Goal: Communication & Community: Answer question/provide support

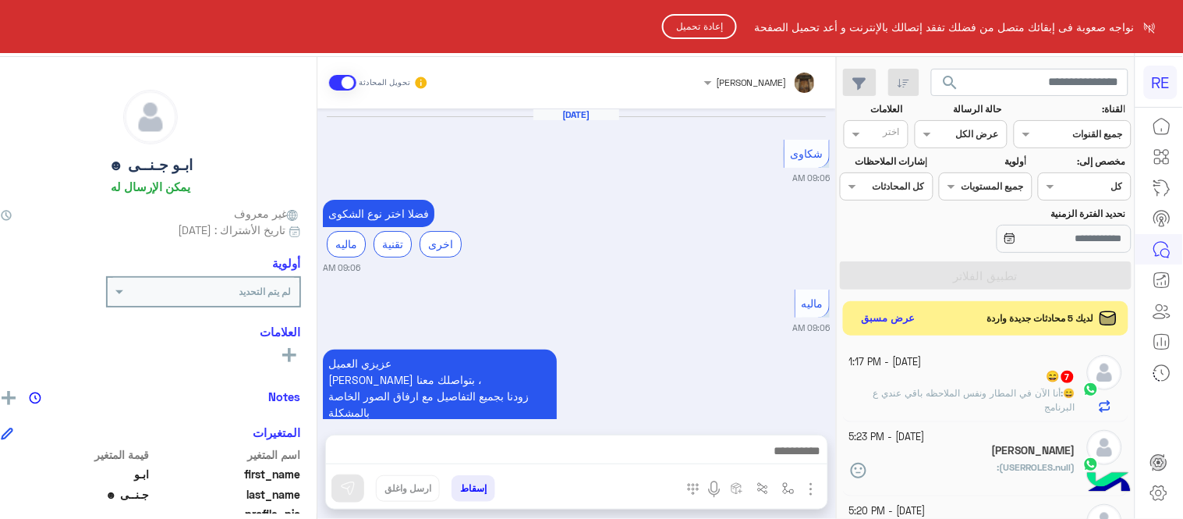
click at [708, 23] on button "إعادة تحميل" at bounding box center [699, 26] width 75 height 25
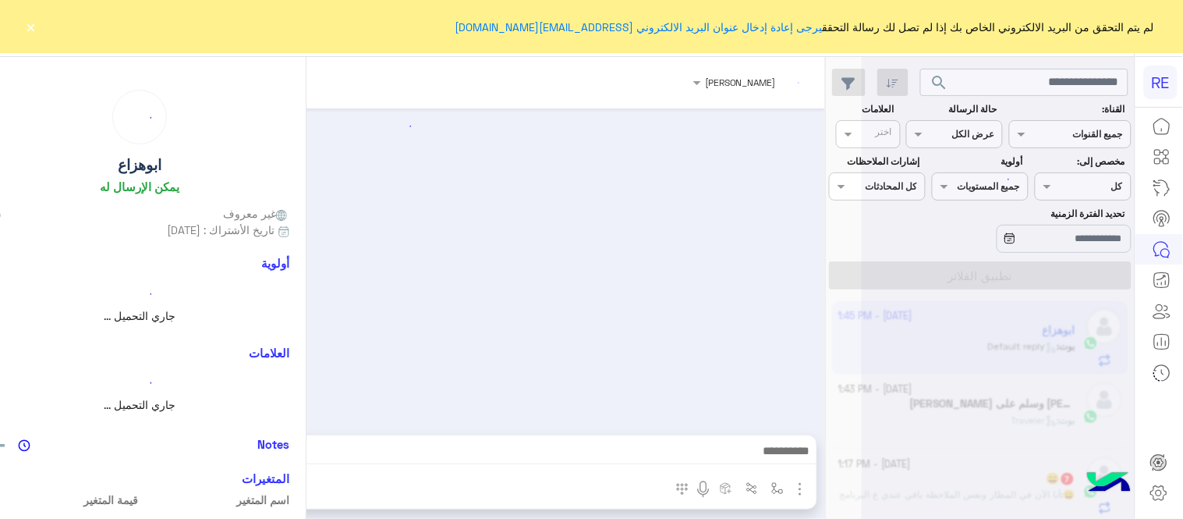
click at [32, 29] on button "×" at bounding box center [31, 27] width 16 height 16
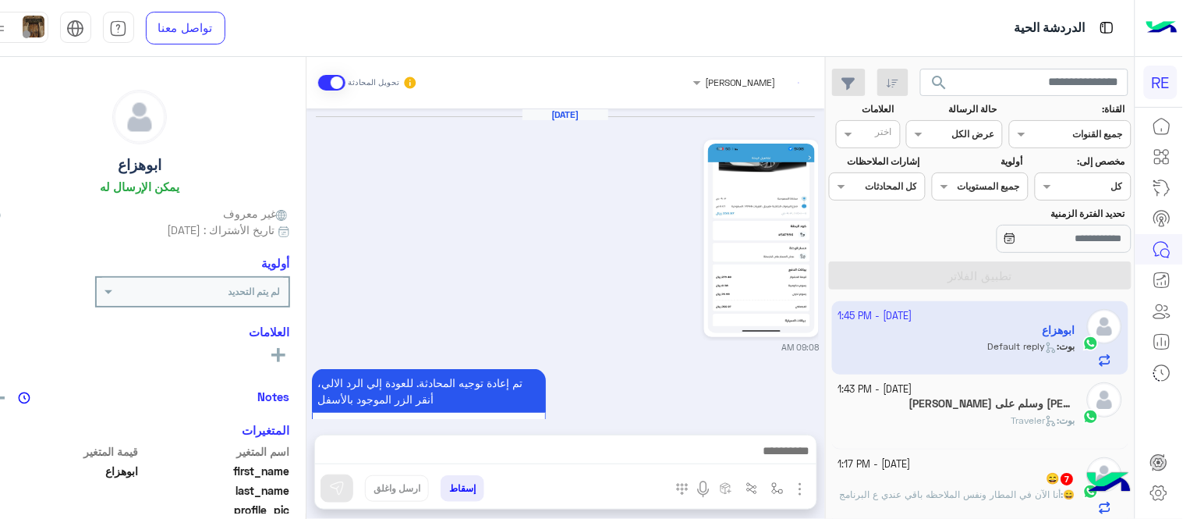
scroll to position [1152, 0]
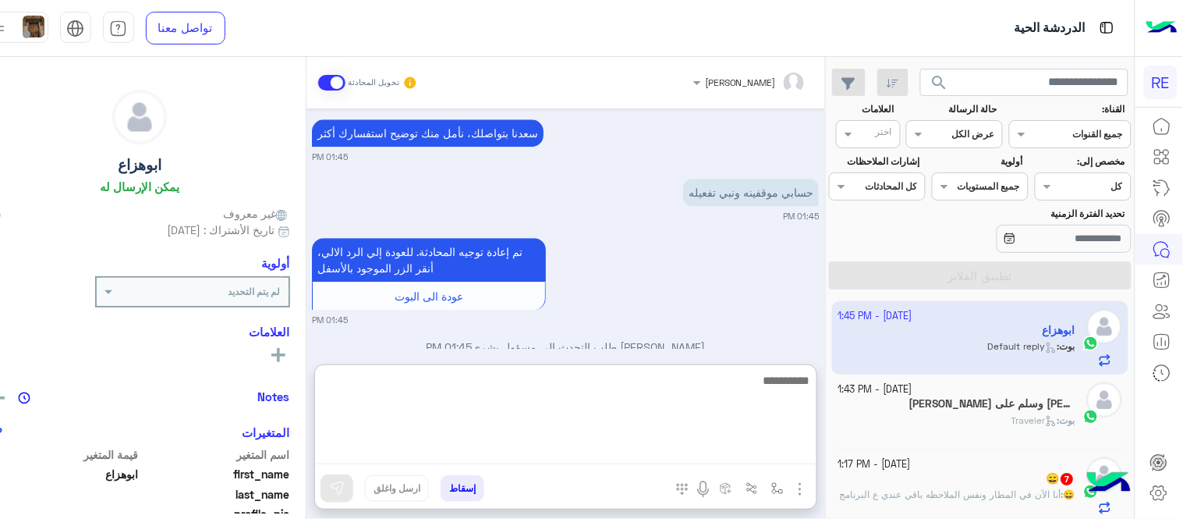
click at [658, 445] on textarea at bounding box center [566, 418] width 502 height 94
type textarea "*"
type textarea "**********"
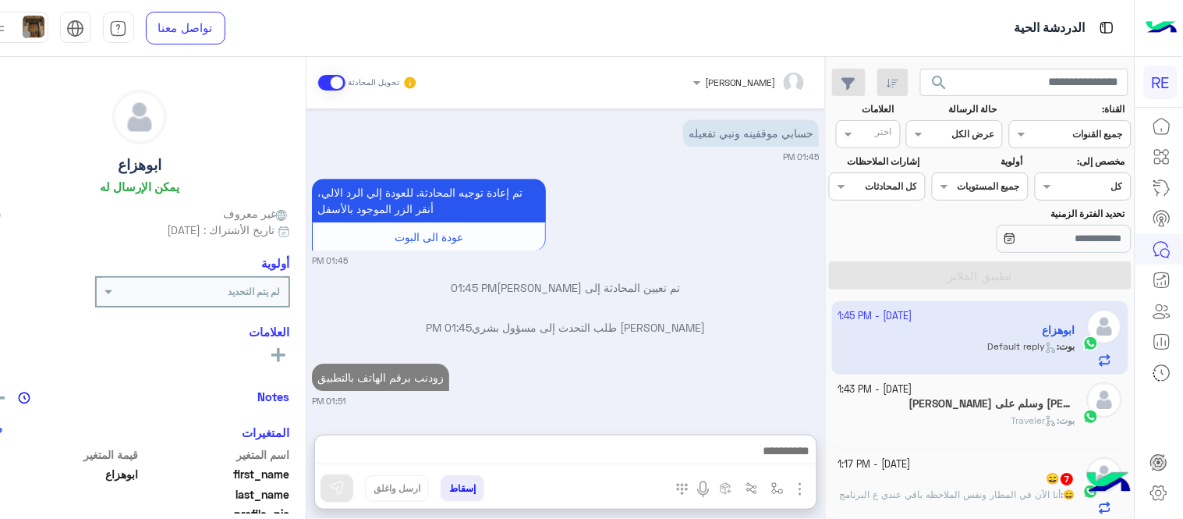
scroll to position [1246, 0]
click at [1008, 407] on h5 "اللهم صلي وسلم على محمد 3" at bounding box center [993, 403] width 166 height 13
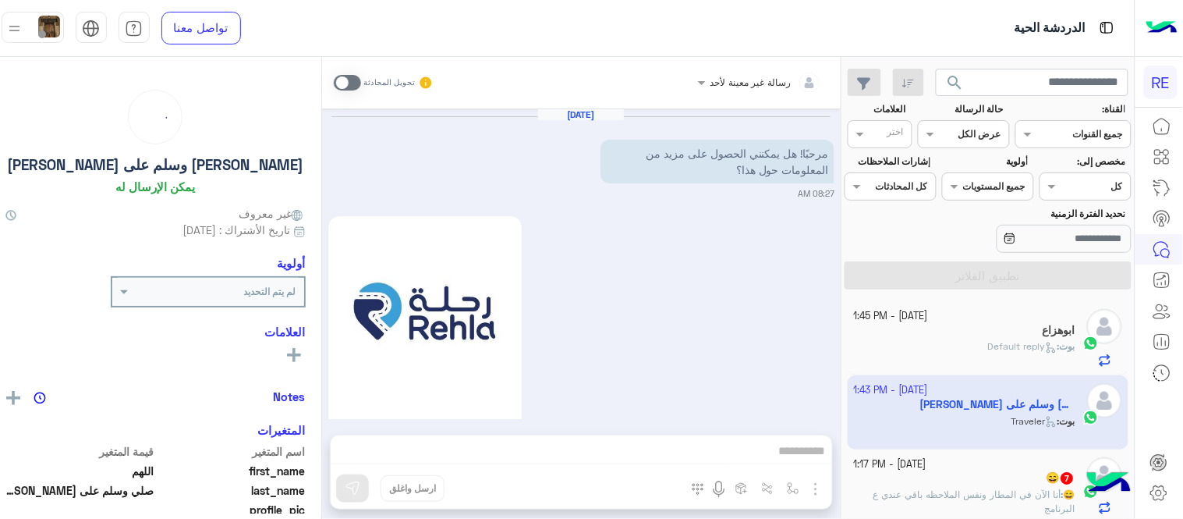
scroll to position [683, 0]
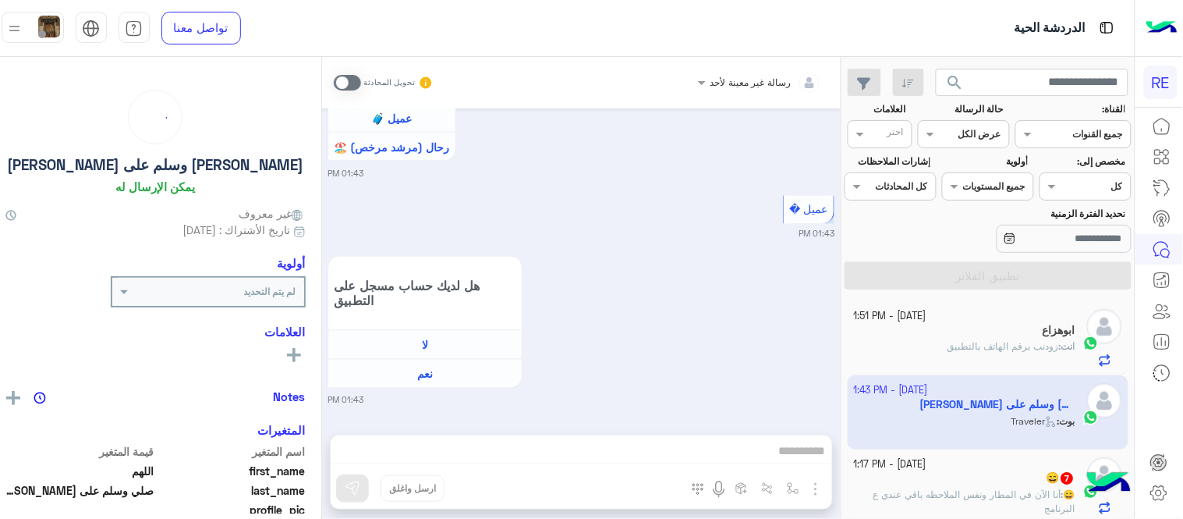
click at [361, 87] on label at bounding box center [347, 83] width 27 height 16
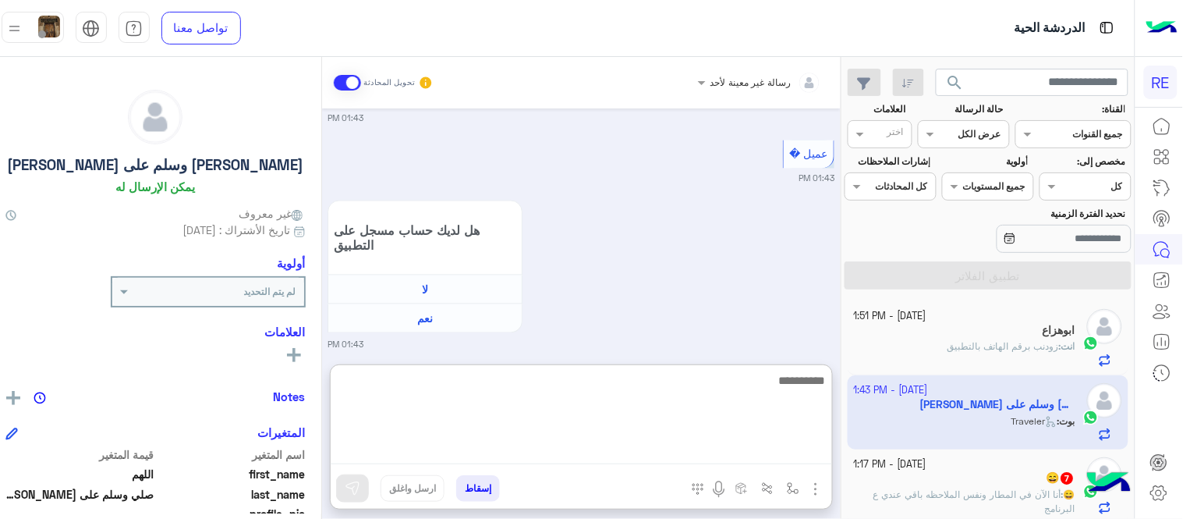
click at [634, 449] on textarea at bounding box center [582, 418] width 502 height 94
type textarea "**********"
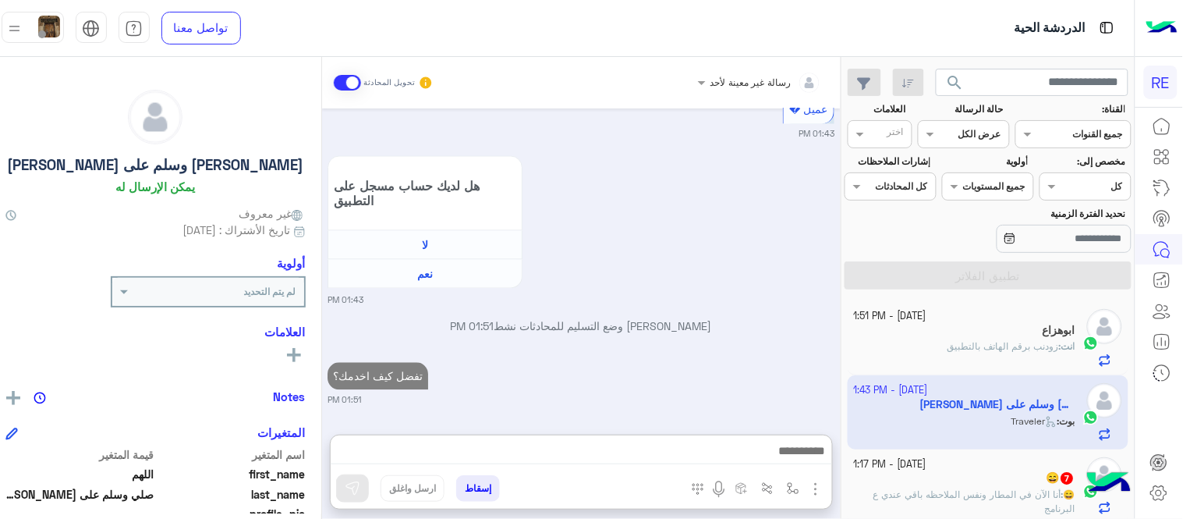
click at [785, 293] on div "Jul 24, 2025 مرحبًا! هل يمكنني الحصول على مزيد من المعلومات حول هذا؟ 08:27 AM ا…" at bounding box center [581, 263] width 519 height 310
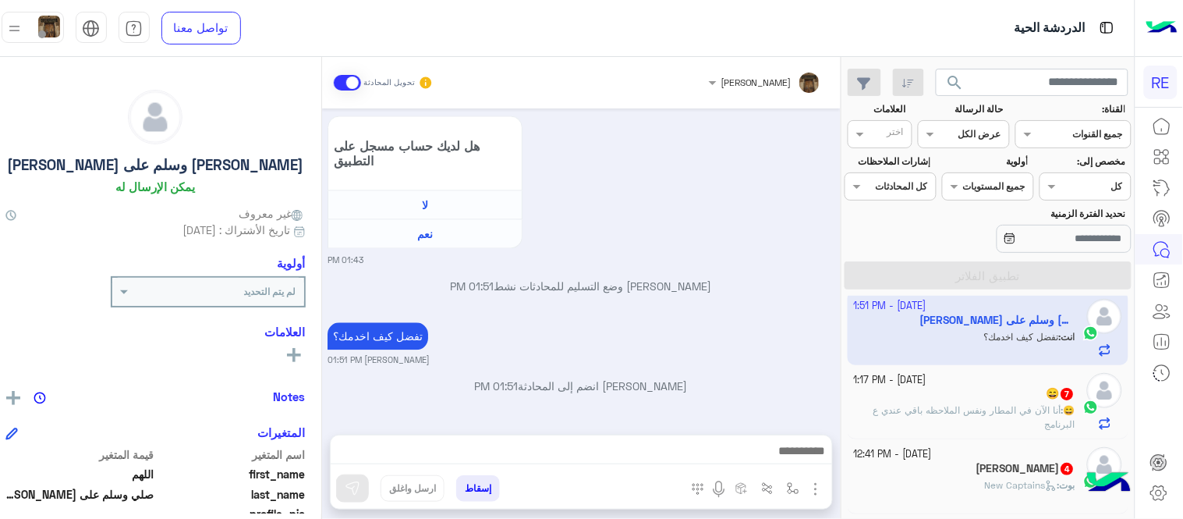
scroll to position [102, 0]
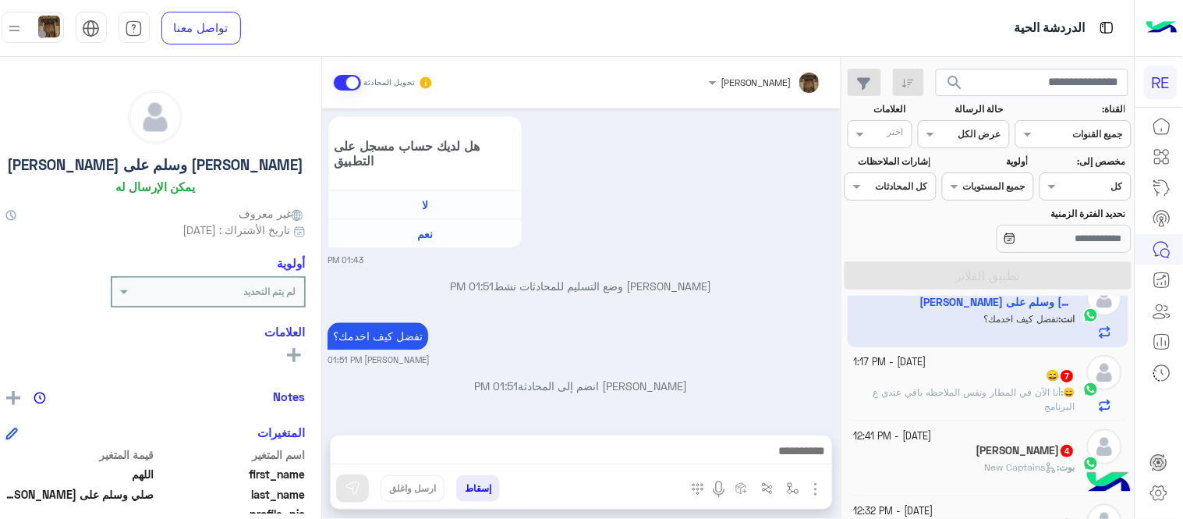
click at [947, 399] on span "أنا الآن في المطار ونفس الملاحظه باقي عندي ع البرنامج" at bounding box center [975, 399] width 202 height 26
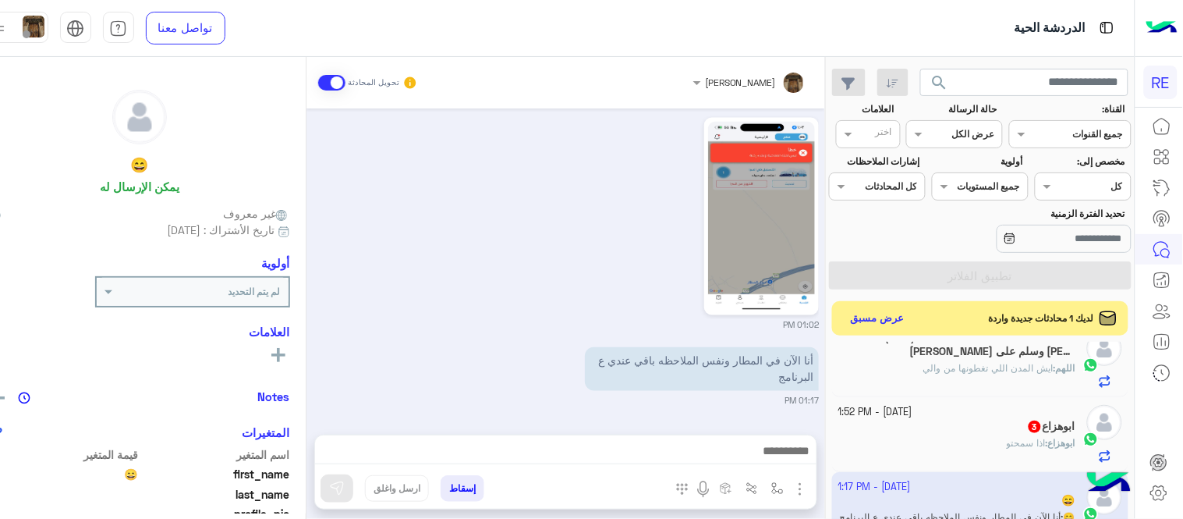
scroll to position [14, 0]
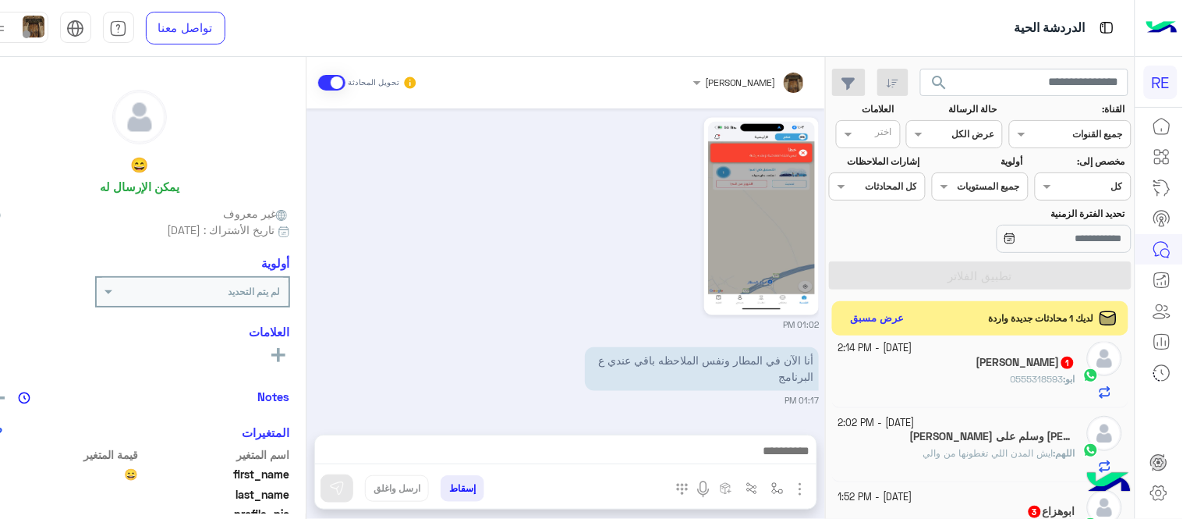
click at [924, 453] on span "ايش المدن اللي تغطونها من والي" at bounding box center [989, 453] width 130 height 12
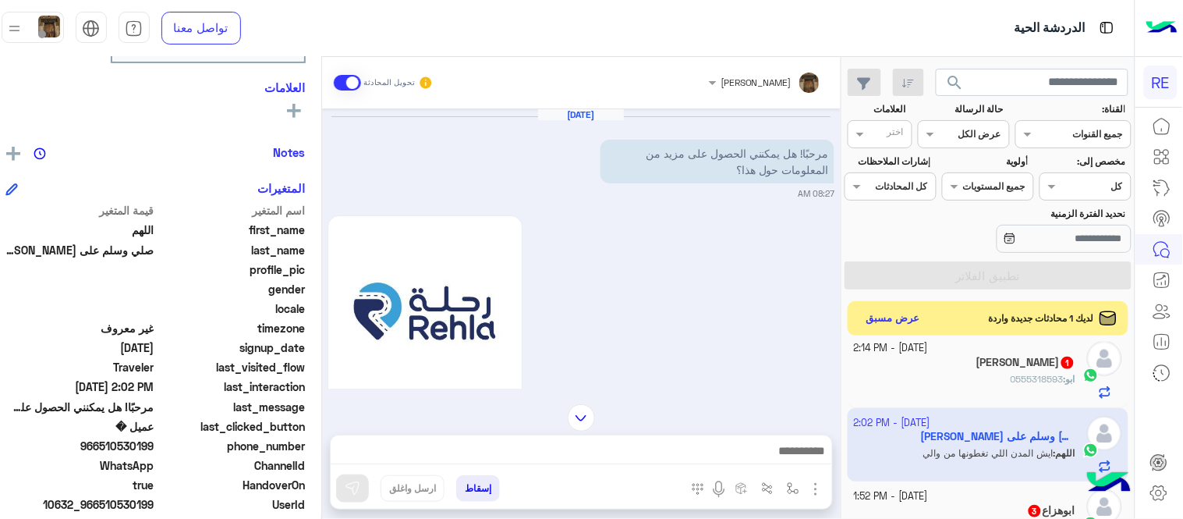
scroll to position [259, 0]
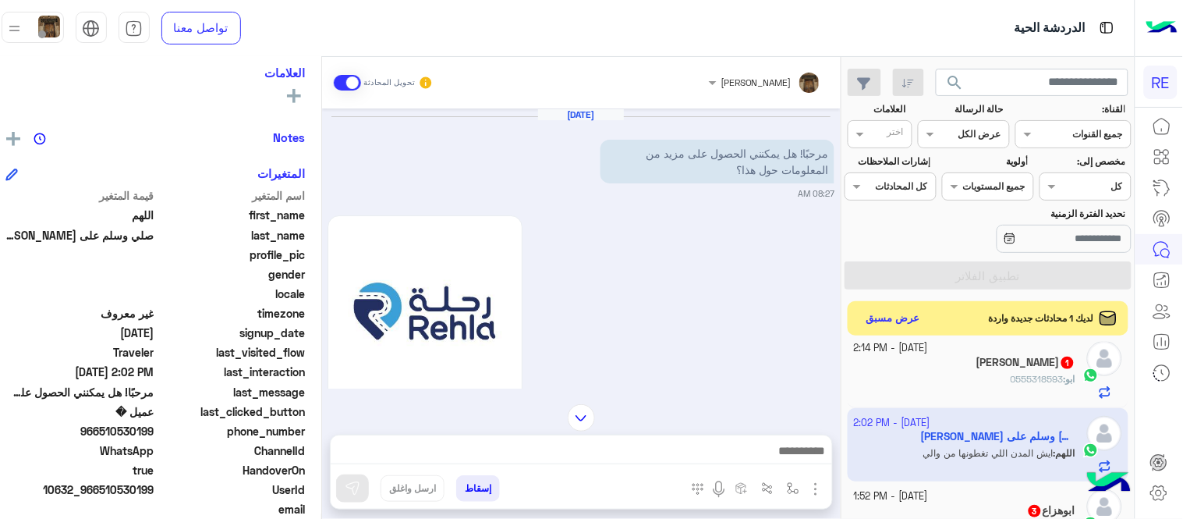
click at [135, 433] on span "966510530199" at bounding box center [79, 431] width 149 height 16
copy span "966510530199"
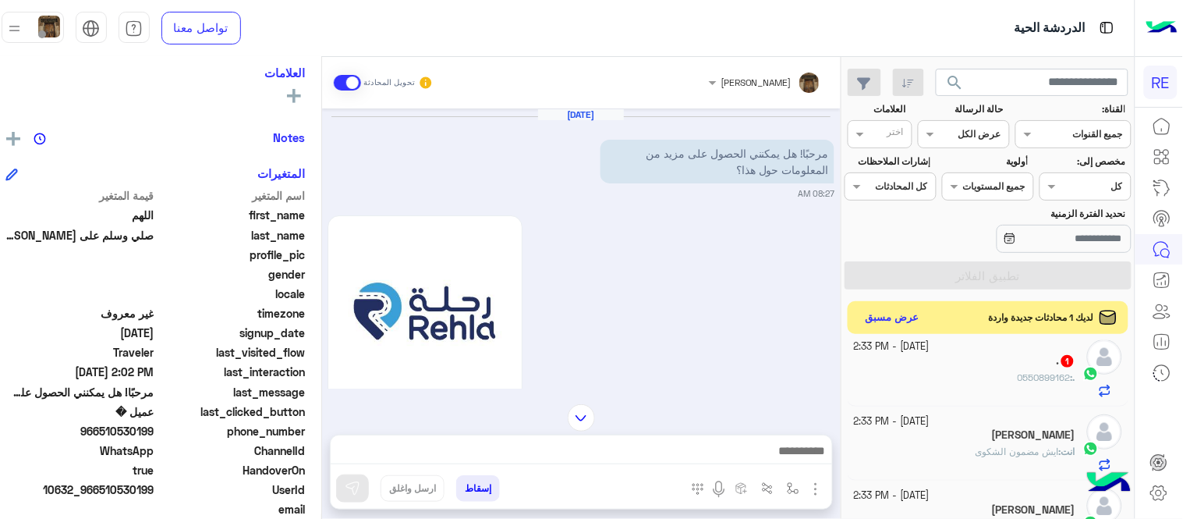
click at [913, 323] on button "عرض مسبق" at bounding box center [893, 317] width 66 height 21
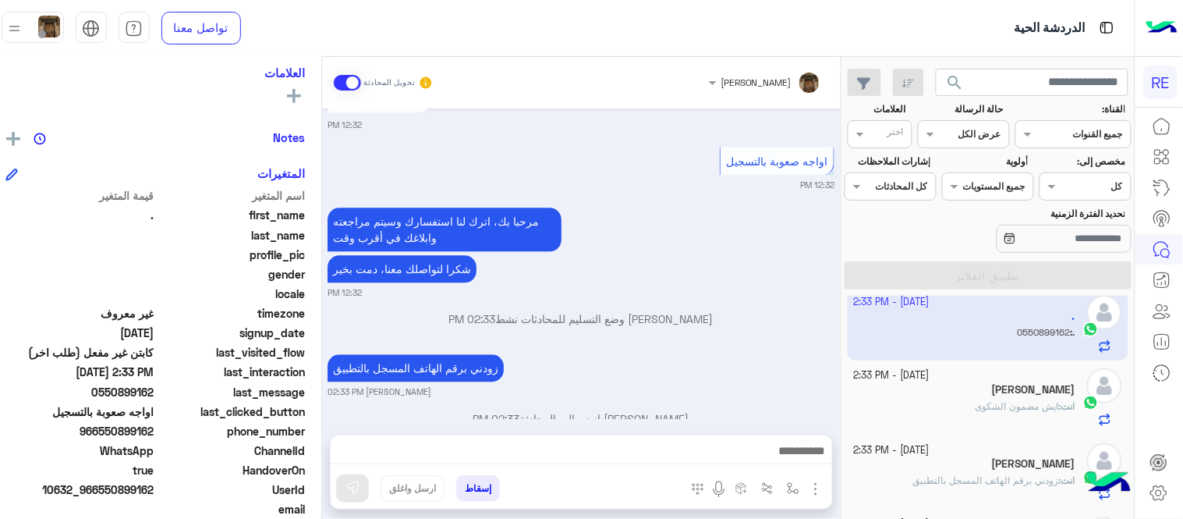
scroll to position [996, 0]
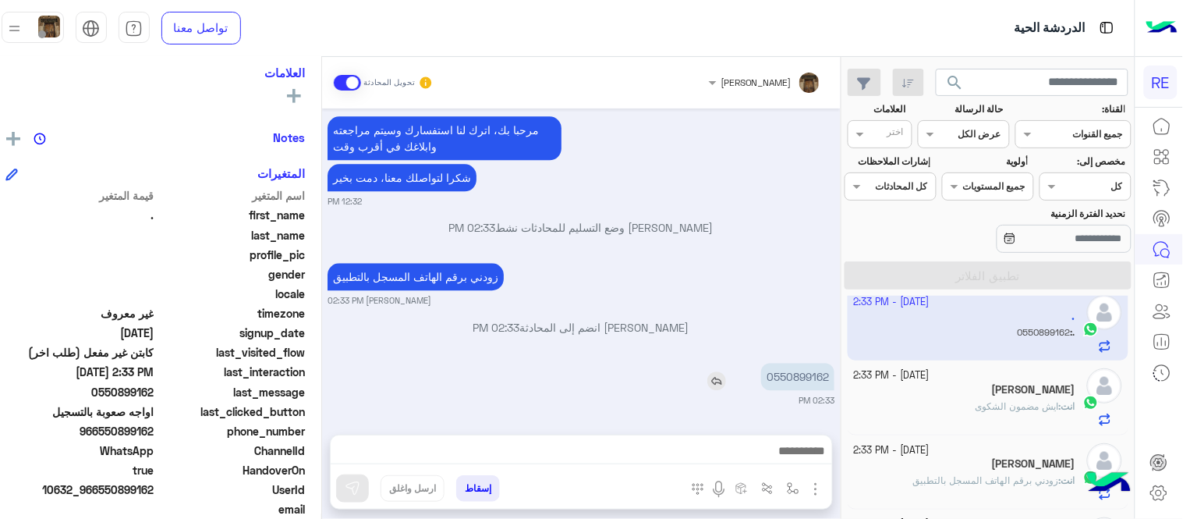
click at [807, 376] on p "0550899162" at bounding box center [797, 376] width 73 height 27
copy p "0550899162"
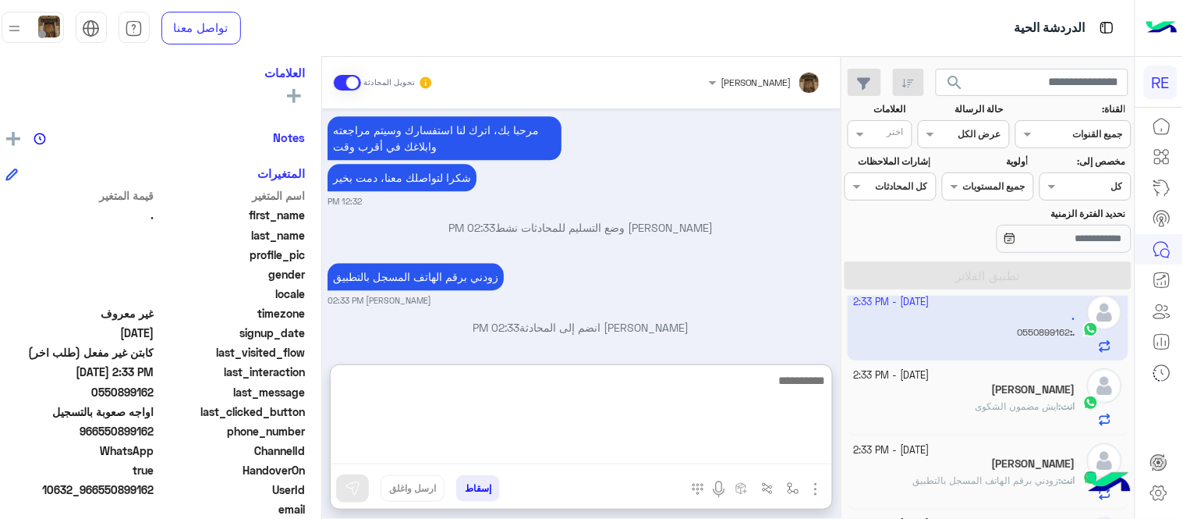
click at [580, 450] on textarea at bounding box center [582, 418] width 502 height 94
type textarea "**********"
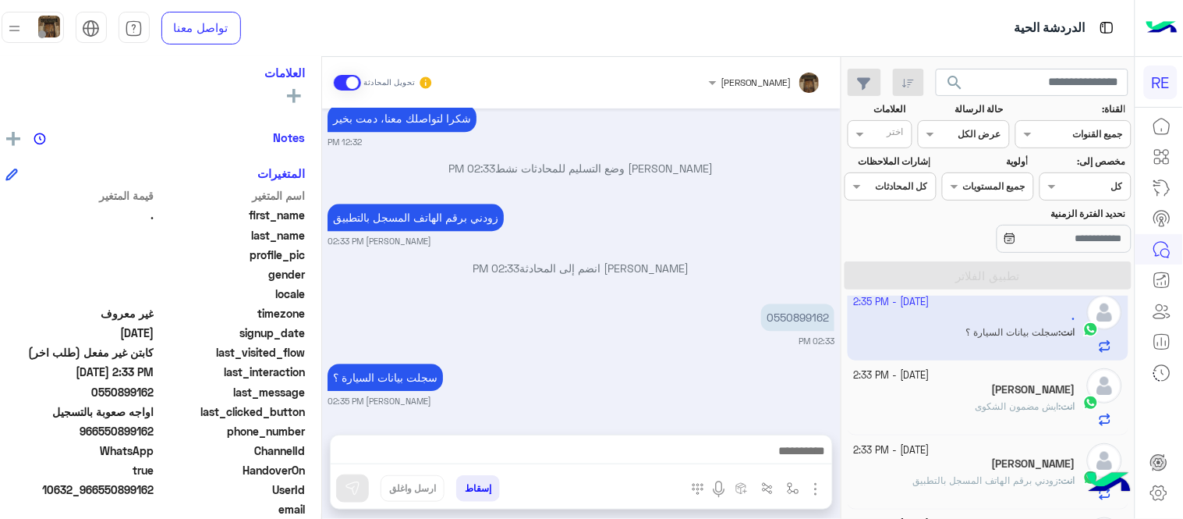
scroll to position [1056, 0]
click at [705, 330] on div "Oct 8, 2025 كابتن � 12:32 PM اختر احد الخدمات التالية: 12:32 PM تسجيل حساب 12:3…" at bounding box center [581, 263] width 519 height 310
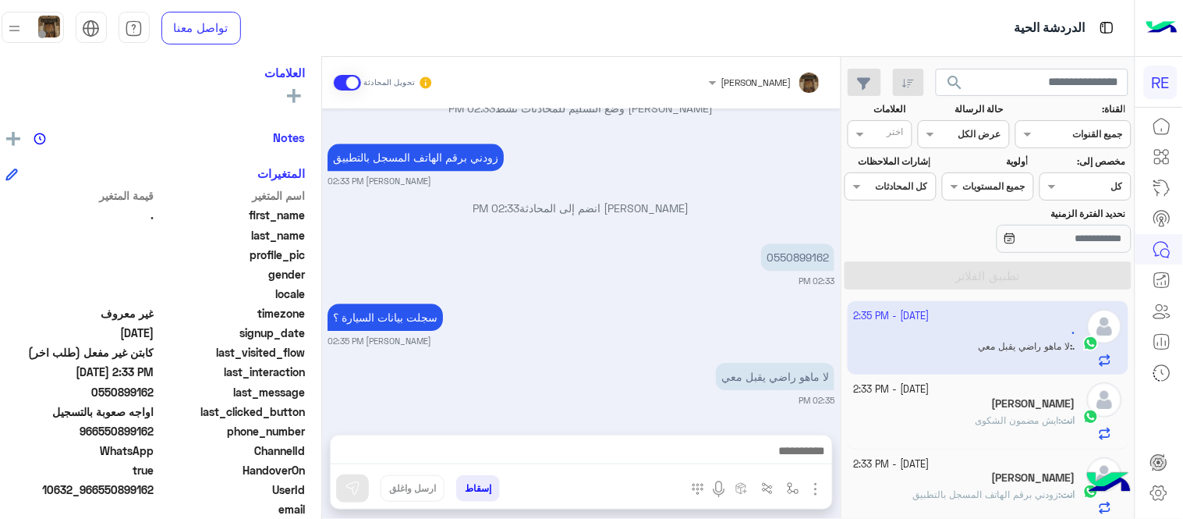
scroll to position [1175, 0]
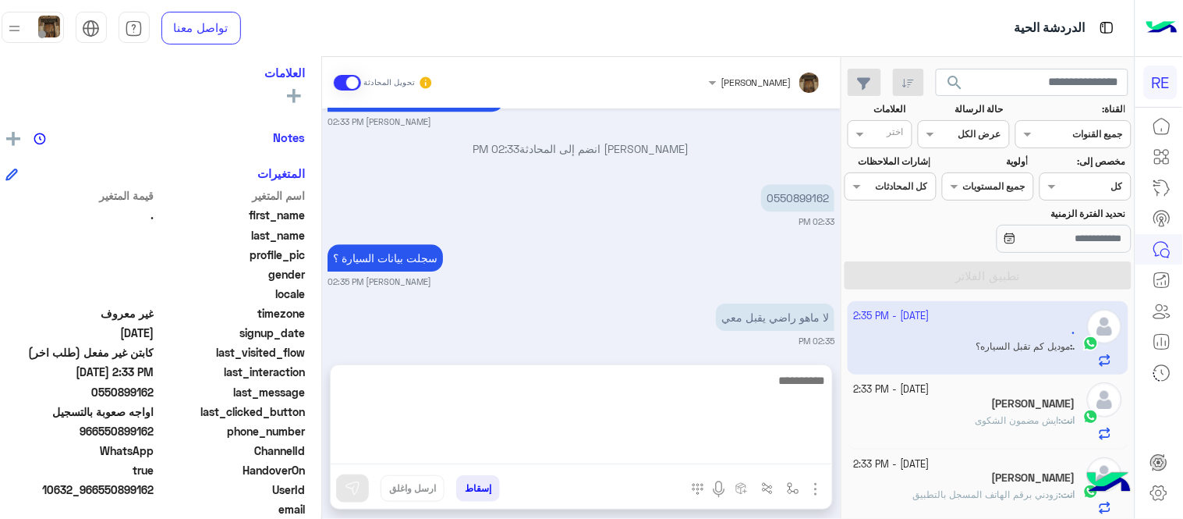
click at [775, 449] on textarea at bounding box center [582, 418] width 502 height 94
type textarea "**********"
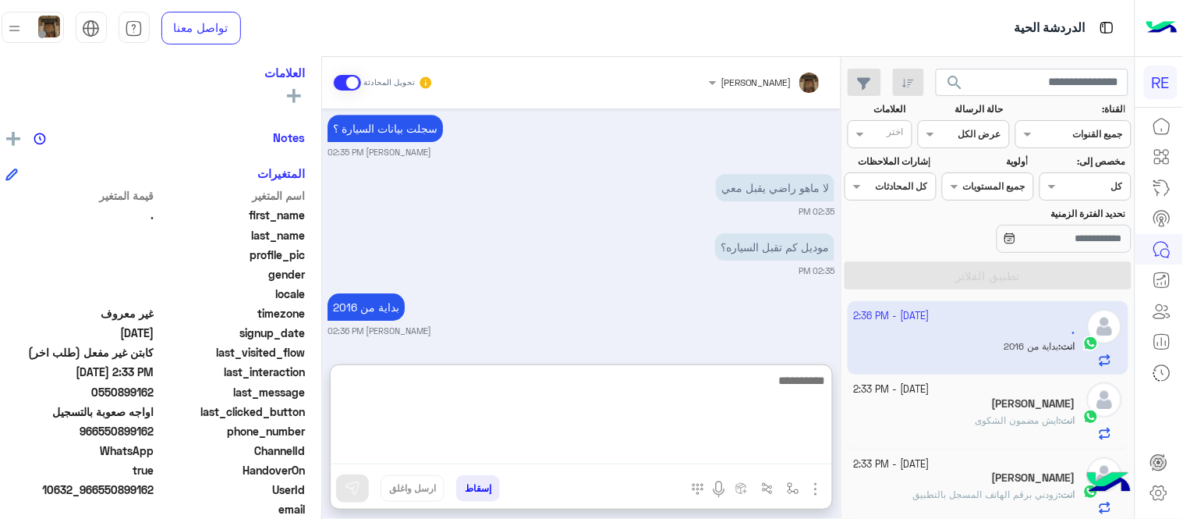
scroll to position [1364, 0]
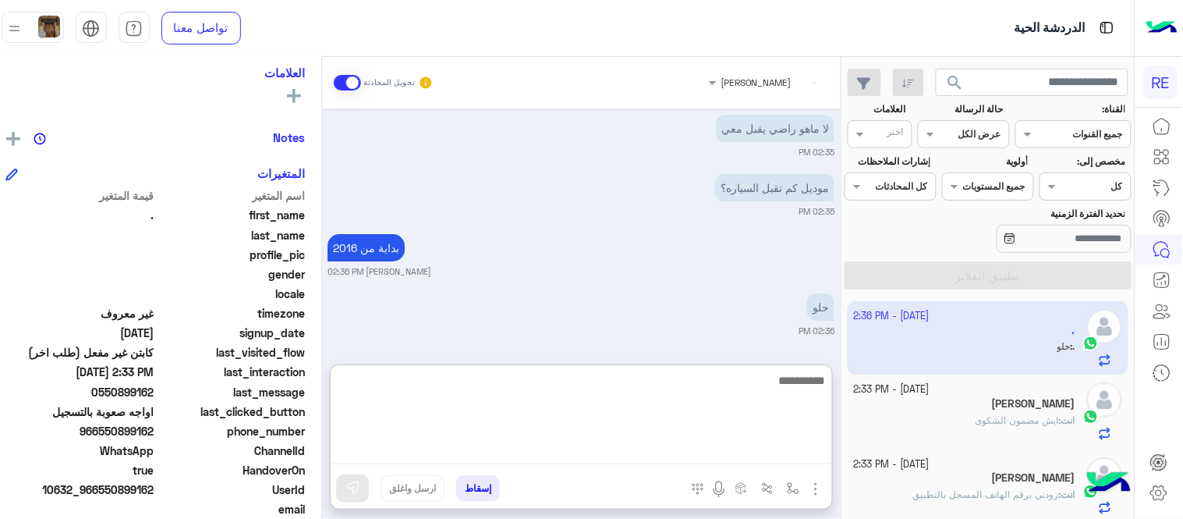
click at [782, 377] on textarea at bounding box center [582, 418] width 502 height 94
click at [770, 402] on textarea at bounding box center [582, 418] width 502 height 94
type textarea "**********"
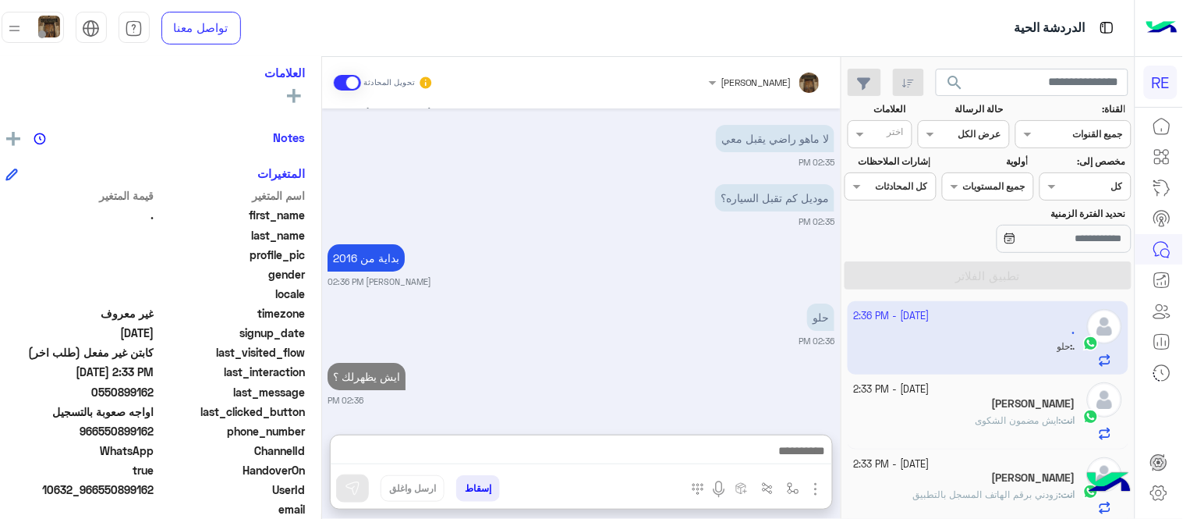
click at [723, 307] on div "Oct 8, 2025 كابتن � 12:32 PM اختر احد الخدمات التالية: 12:32 PM تسجيل حساب 12:3…" at bounding box center [581, 263] width 519 height 310
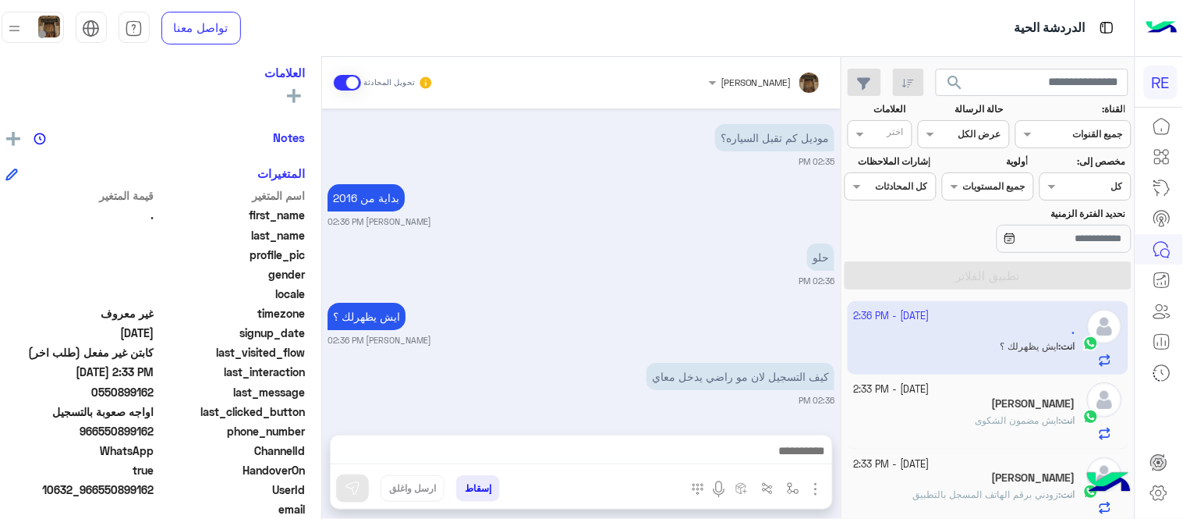
scroll to position [1500, 0]
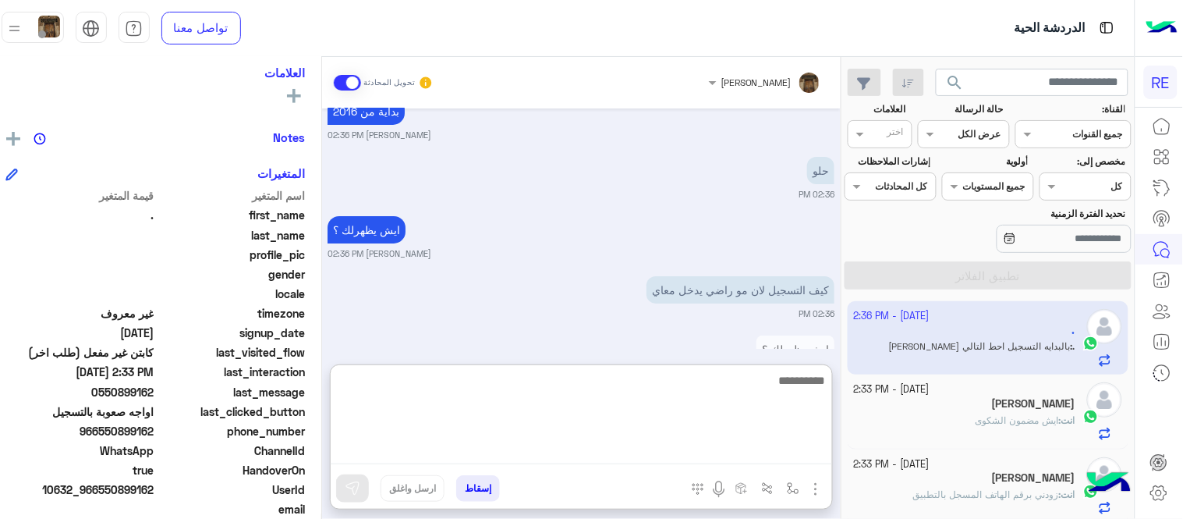
click at [703, 458] on textarea at bounding box center [582, 418] width 502 height 94
type textarea "**********"
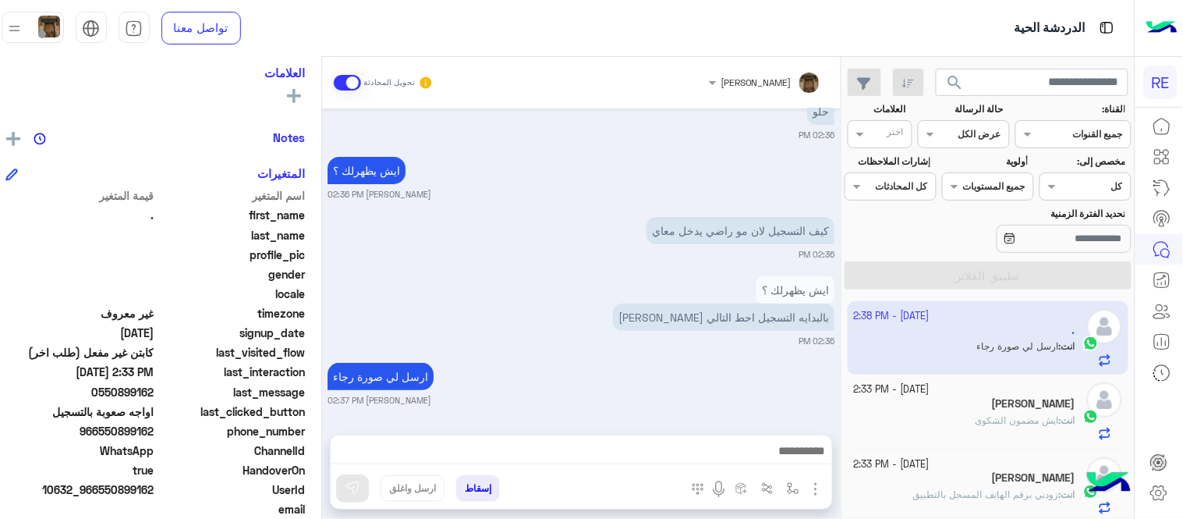
scroll to position [1560, 0]
click at [643, 314] on div "Oct 8, 2025 كابتن � 12:32 PM اختر احد الخدمات التالية: 12:32 PM تسجيل حساب 12:3…" at bounding box center [581, 263] width 519 height 310
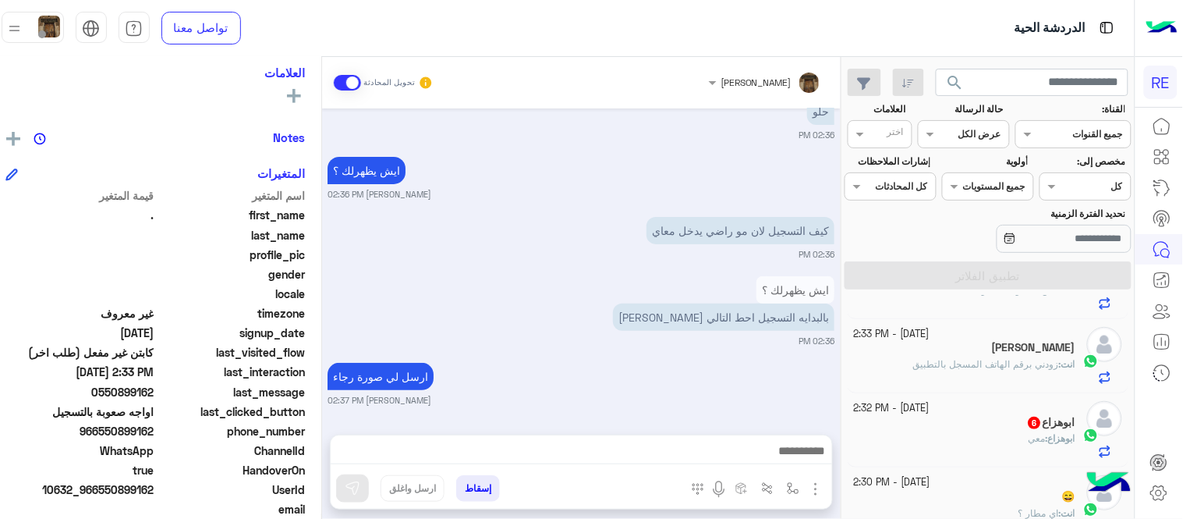
scroll to position [142, 0]
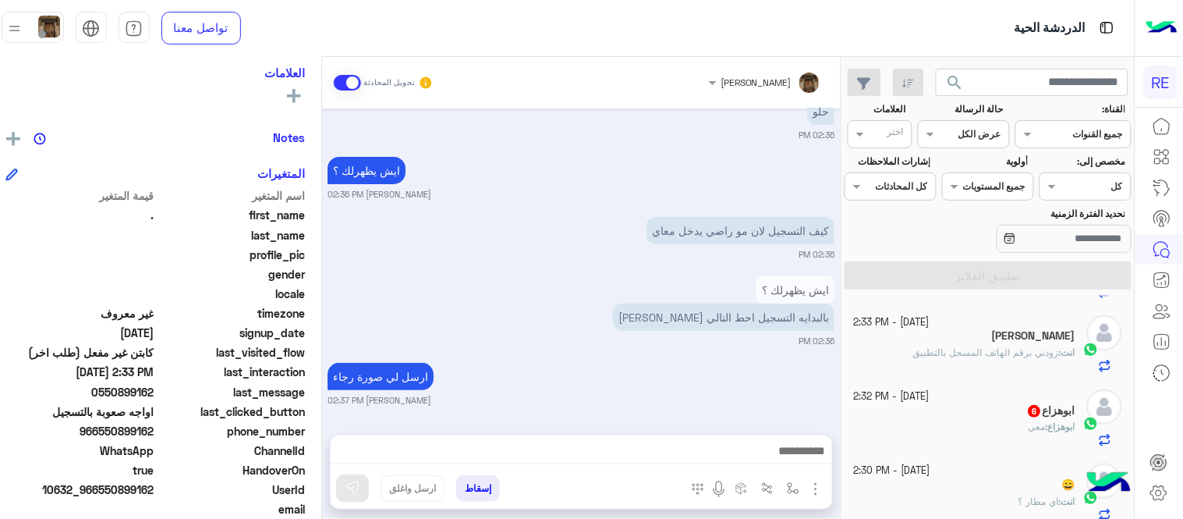
click at [963, 416] on div "ابوهزاع 6" at bounding box center [965, 412] width 222 height 16
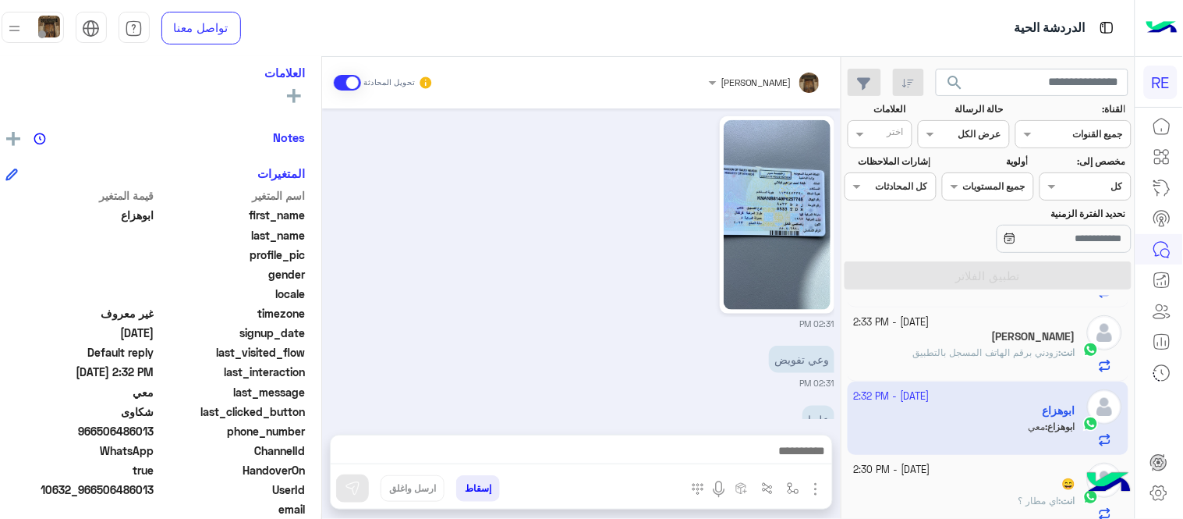
scroll to position [510, 0]
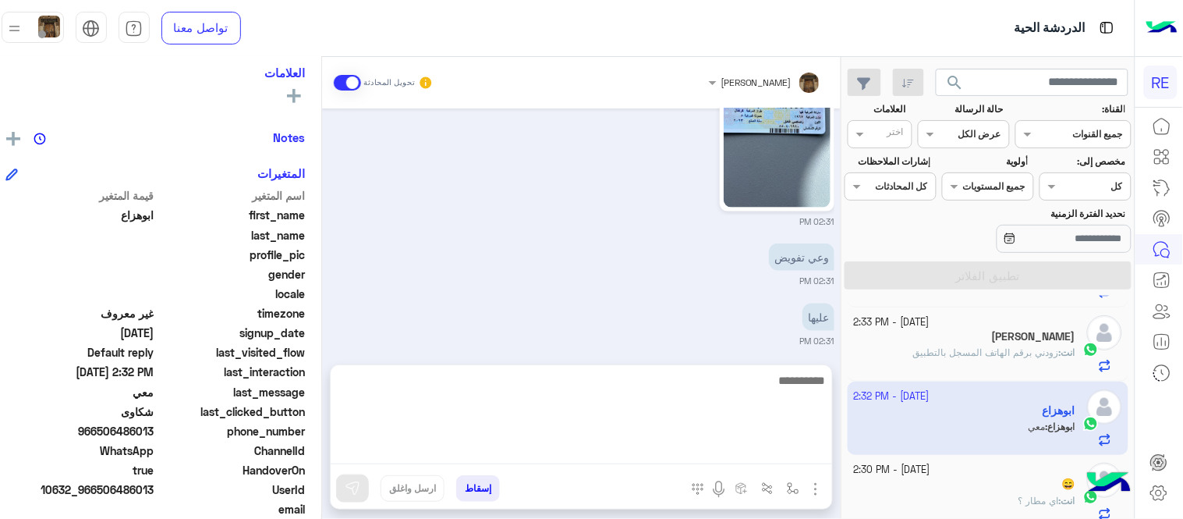
click at [601, 446] on textarea at bounding box center [582, 418] width 502 height 94
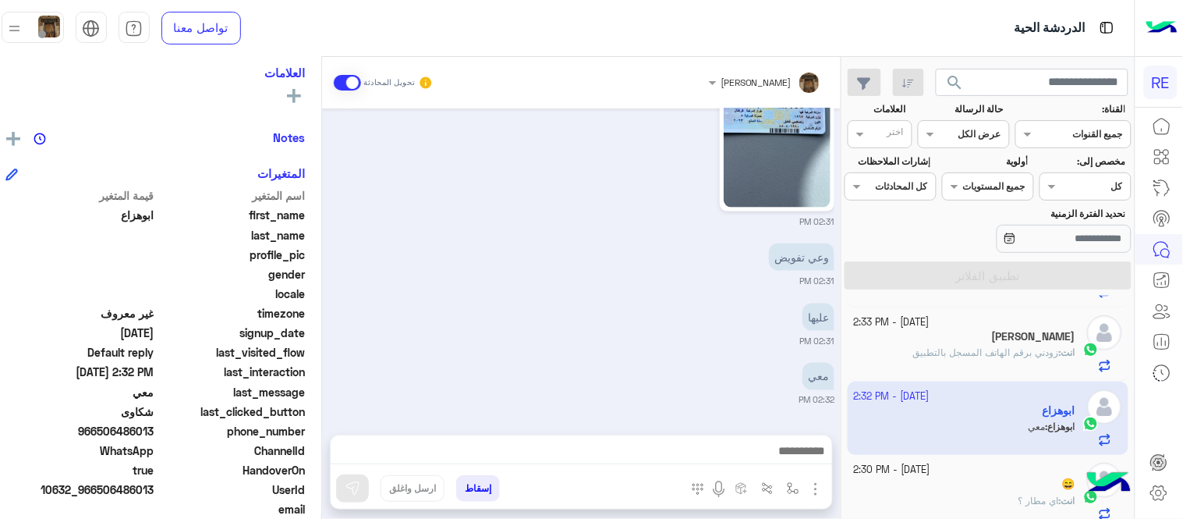
click at [524, 307] on div "عليها 02:31 PM" at bounding box center [581, 324] width 507 height 48
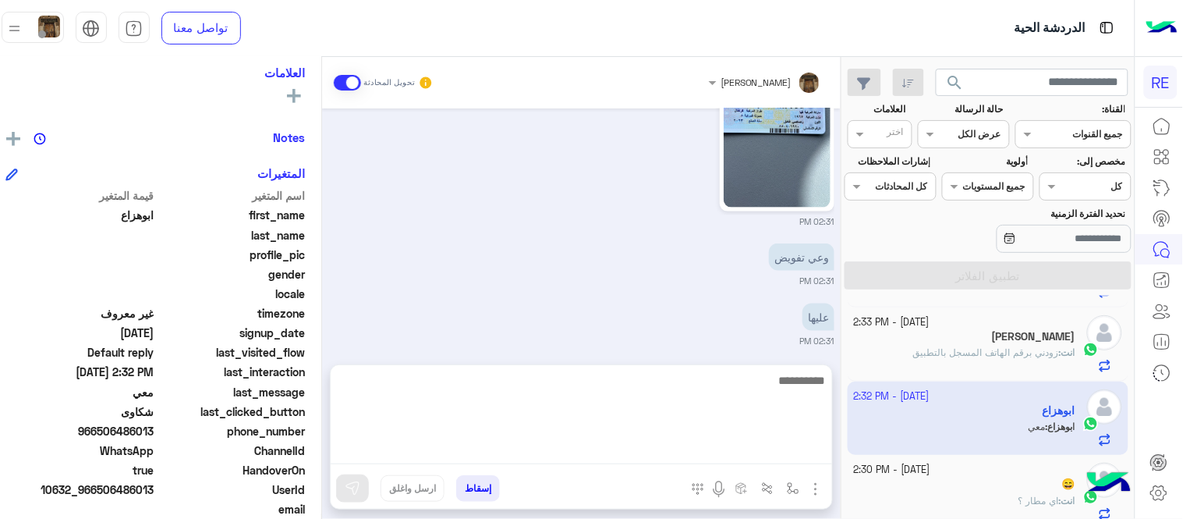
click at [648, 440] on textarea at bounding box center [582, 418] width 502 height 94
type textarea "*"
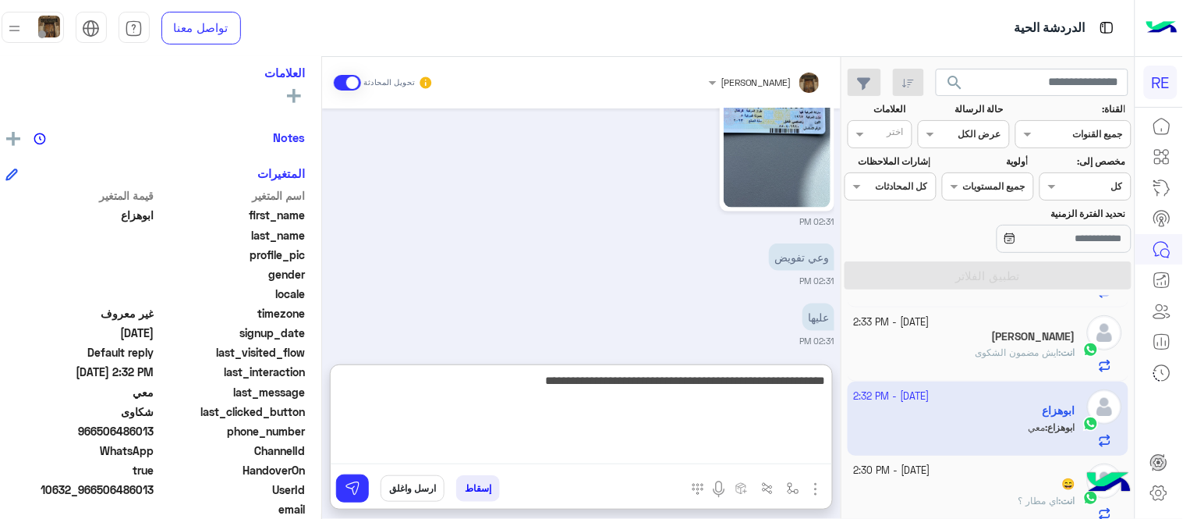
type textarea "**********"
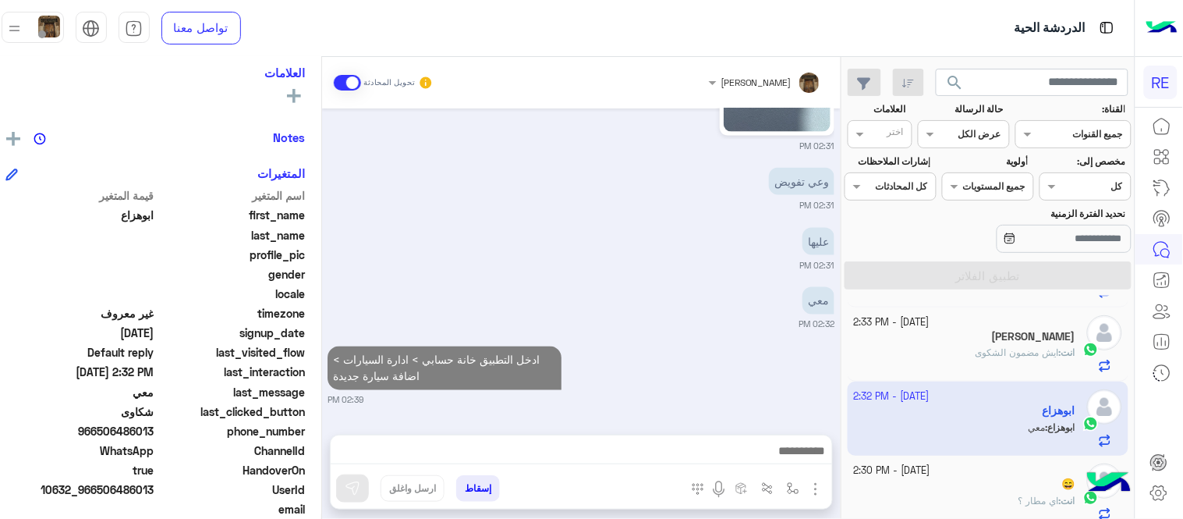
scroll to position [586, 0]
click at [679, 253] on div "Oct 8, 2025 0506486013 01:51 PM وعندي سياره ثانيه ابي اضيفها 01:52 PM اذا سمحتو…" at bounding box center [581, 263] width 519 height 310
click at [693, 361] on div "ادخل التطبيق خانة حسابي > ادارة السيارات > اضافة سيارة جديدة 02:39 PM" at bounding box center [581, 374] width 507 height 64
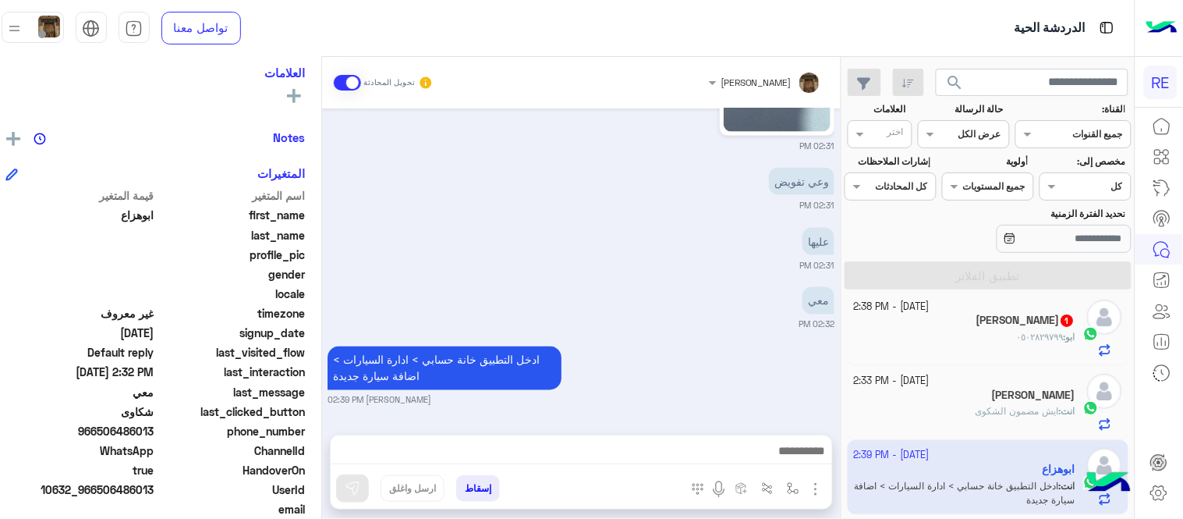
scroll to position [0, 0]
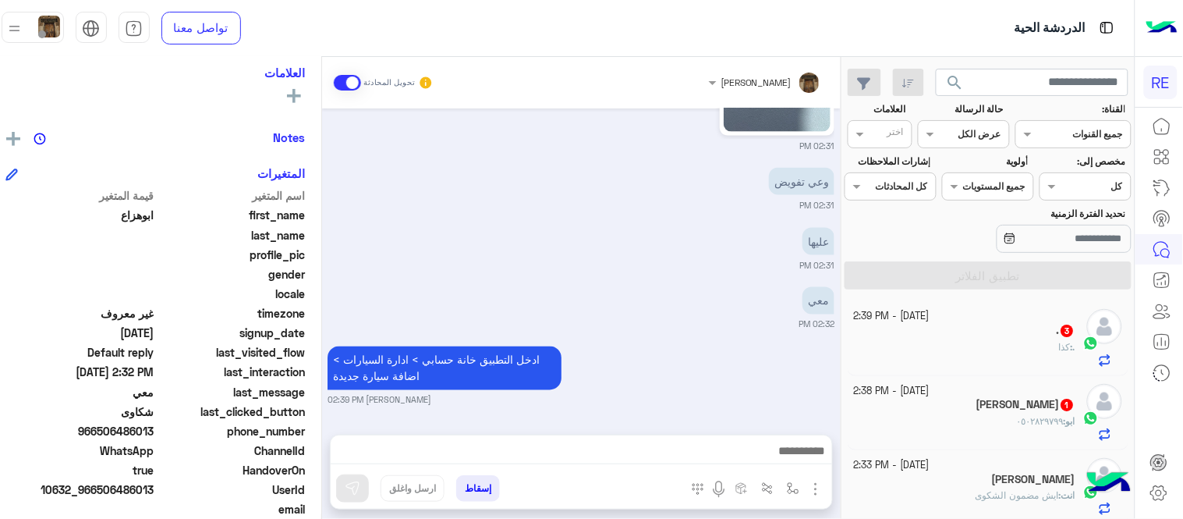
click at [945, 325] on div ". 3" at bounding box center [965, 332] width 222 height 16
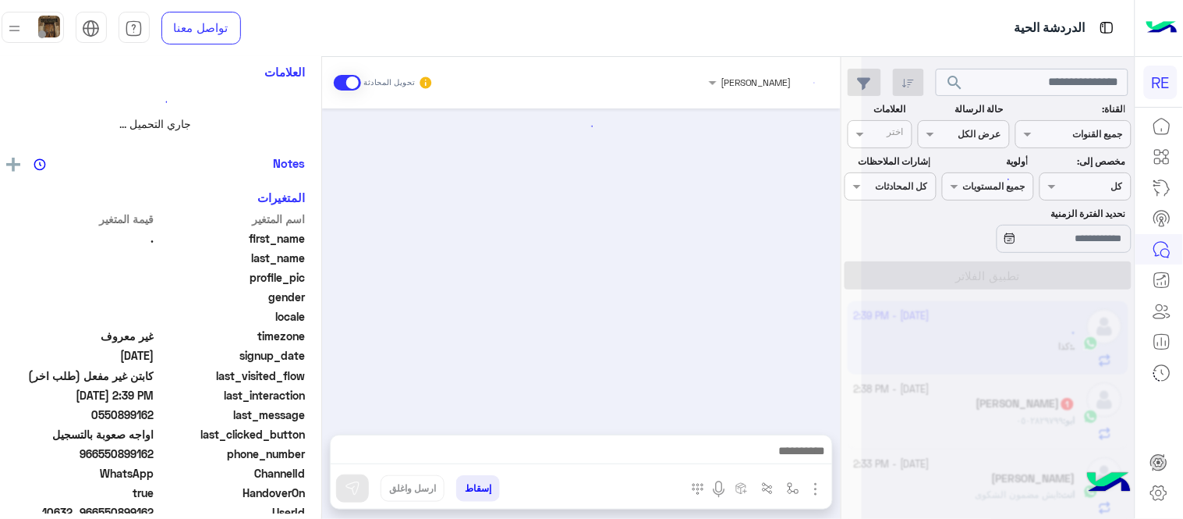
scroll to position [259, 0]
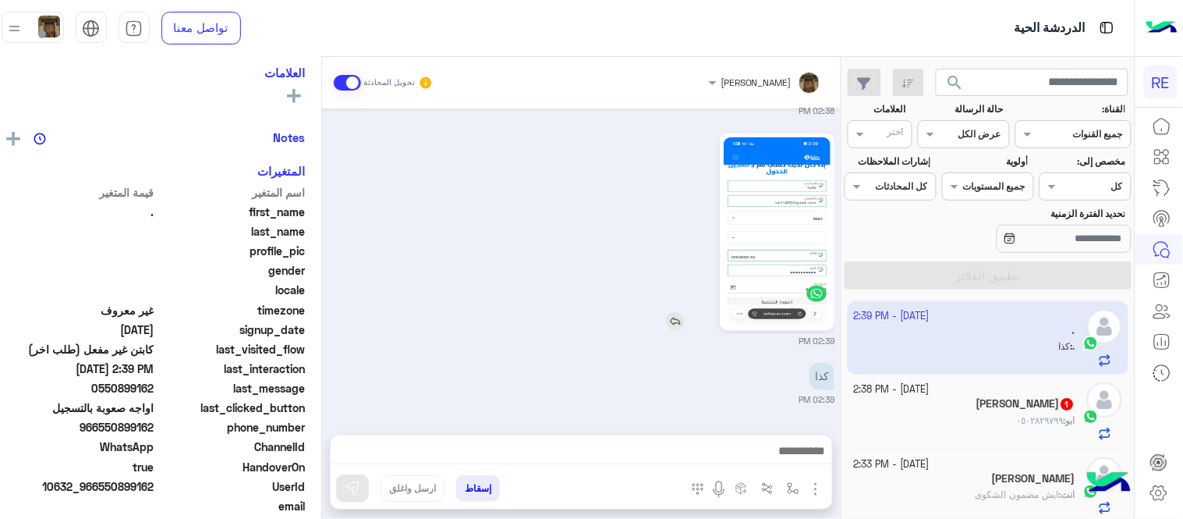
click at [778, 240] on img at bounding box center [777, 232] width 107 height 190
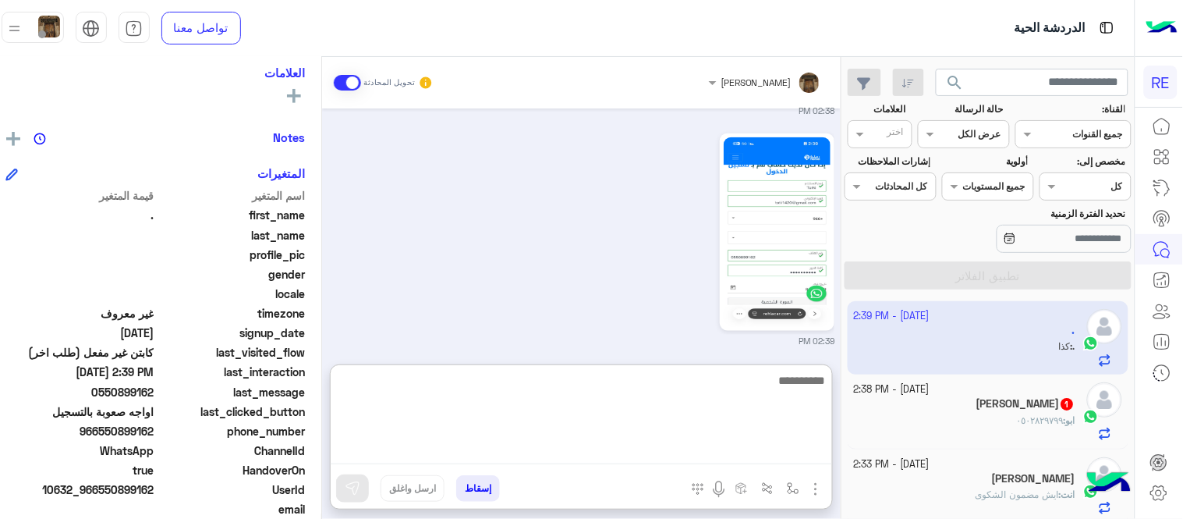
click at [455, 449] on textarea at bounding box center [582, 418] width 502 height 94
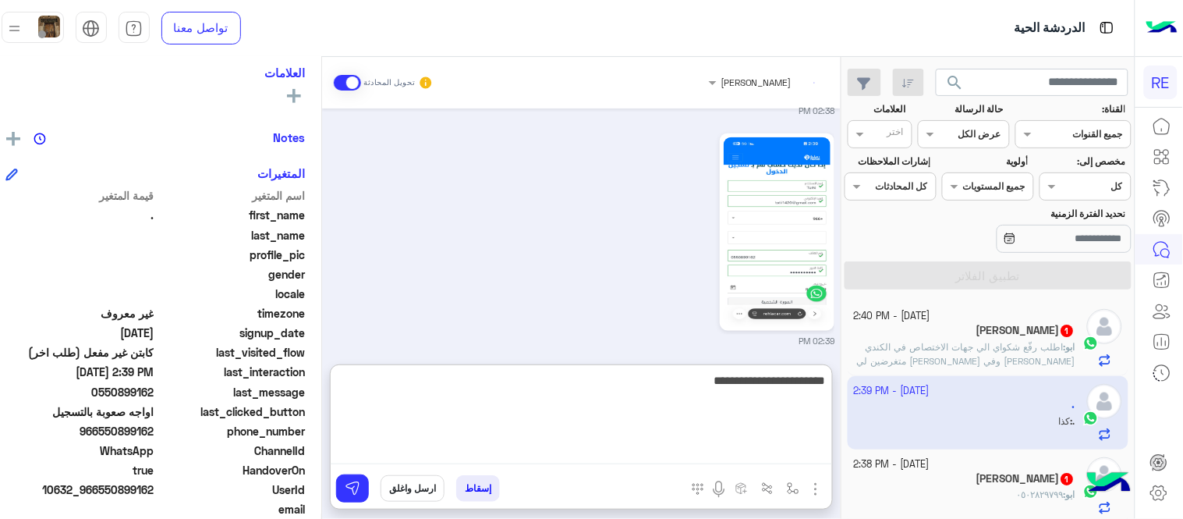
type textarea "**********"
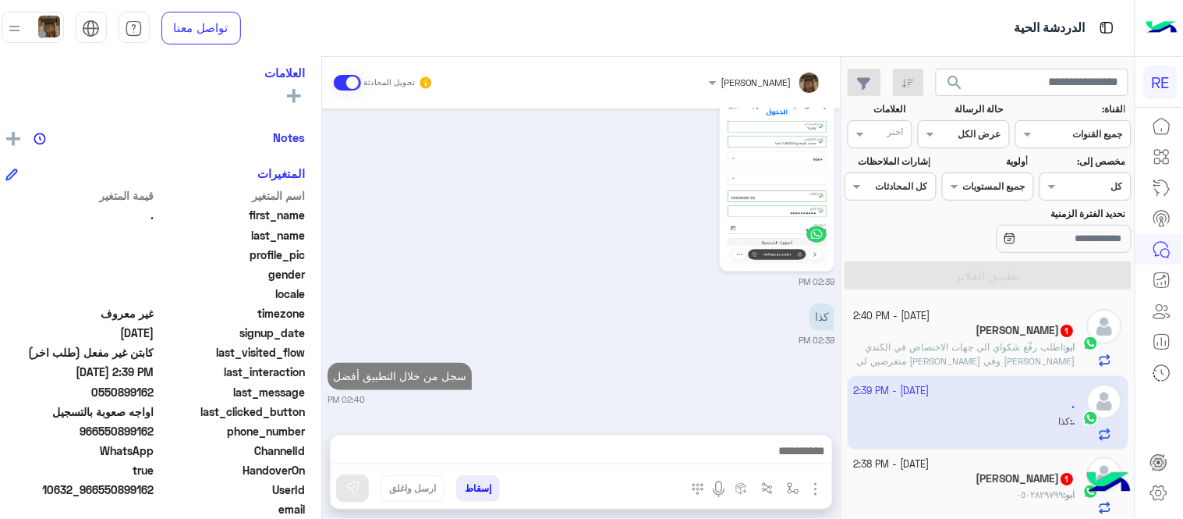
click at [496, 222] on div "Oct 8, 2025 موديل كم تقبل السياره؟ 02:35 PM بداية من 2016 عبير زكريا 02:36 PM ح…" at bounding box center [581, 263] width 519 height 310
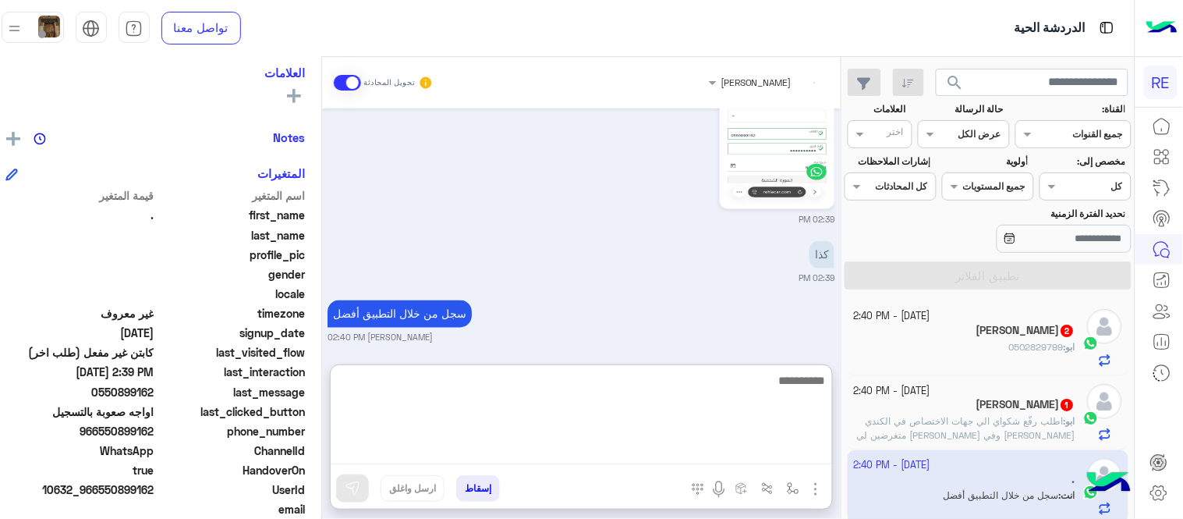
click at [613, 450] on textarea at bounding box center [582, 418] width 502 height 94
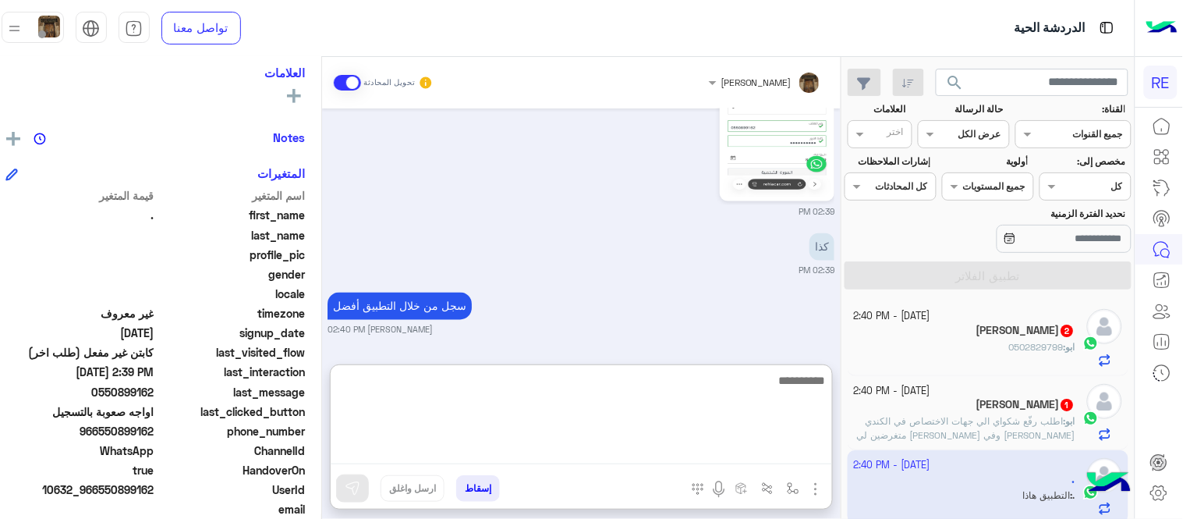
click at [579, 403] on textarea at bounding box center [582, 418] width 502 height 94
paste textarea "**********"
type textarea "**********"
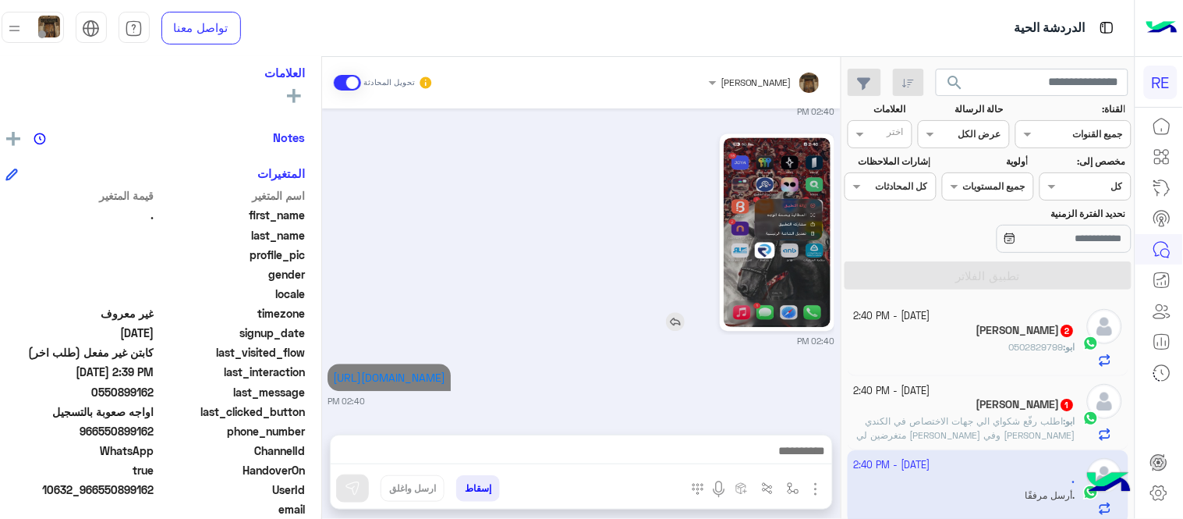
scroll to position [918, 0]
click at [690, 225] on div at bounding box center [733, 231] width 204 height 197
click at [685, 321] on img at bounding box center [675, 321] width 19 height 19
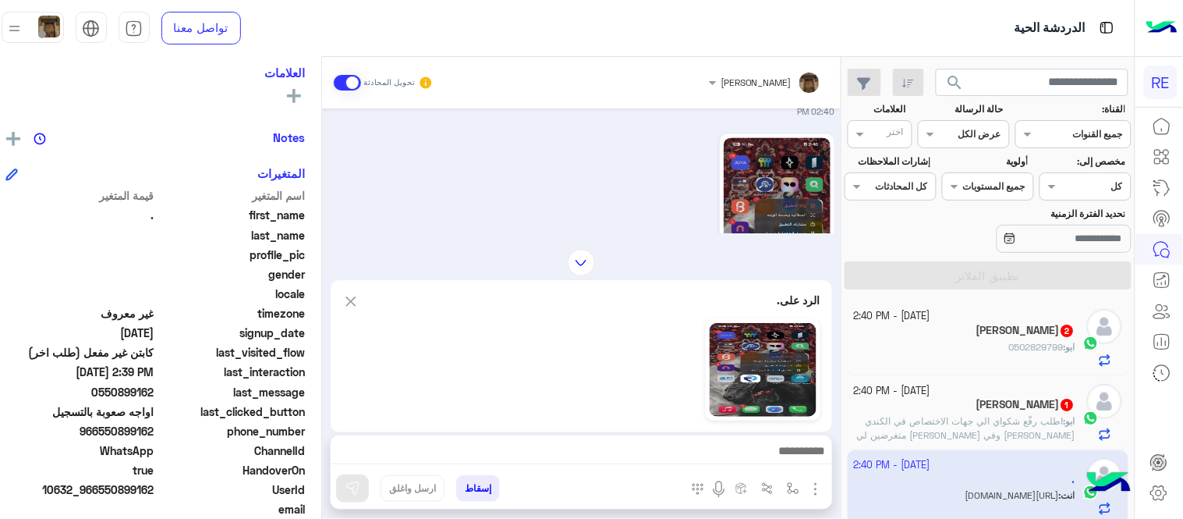
scroll to position [988, 0]
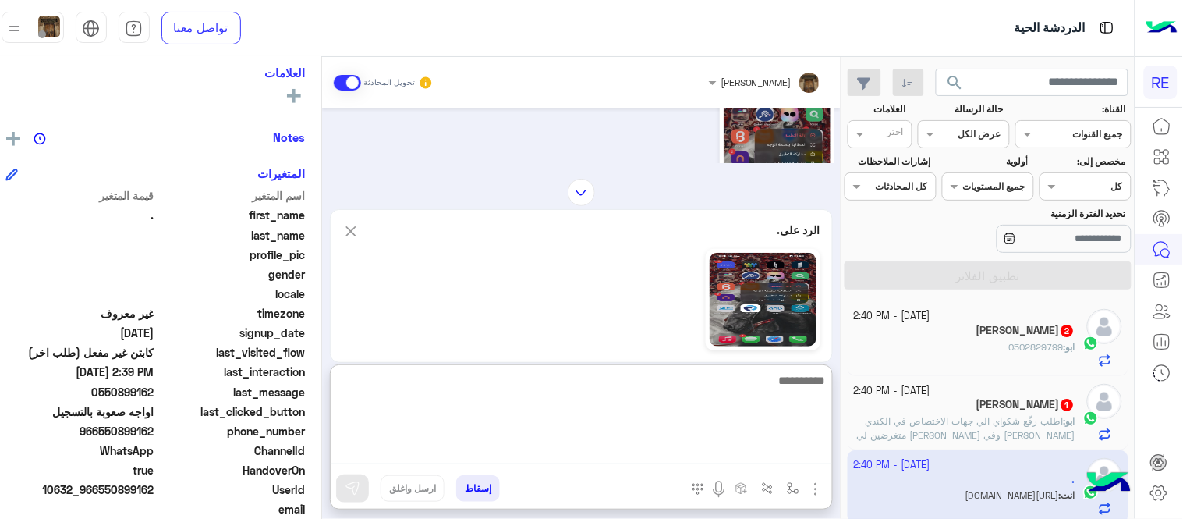
click at [644, 457] on textarea at bounding box center [582, 418] width 502 height 94
type textarea "*"
type textarea "****"
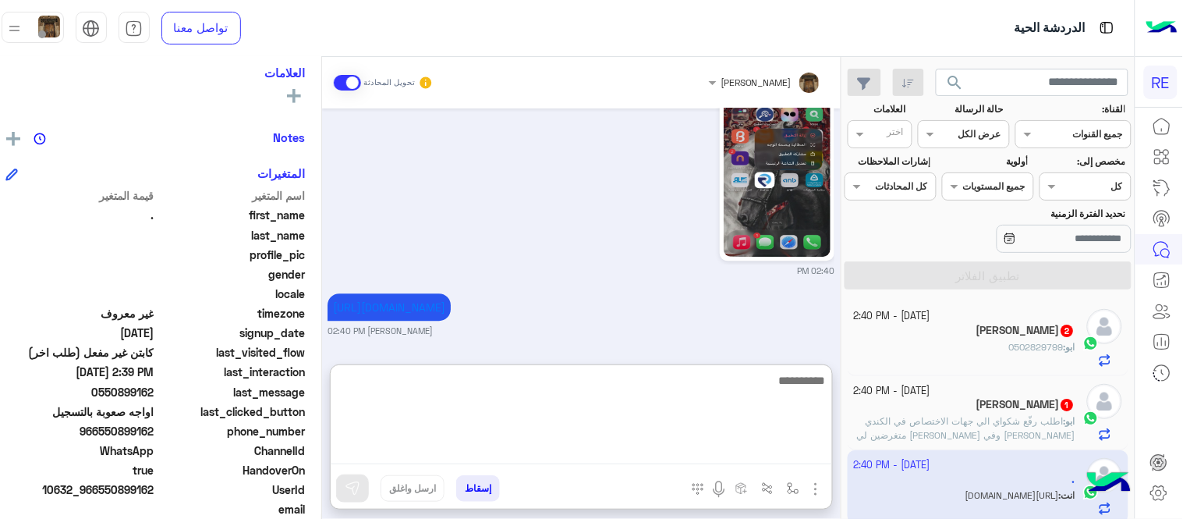
scroll to position [1237, 0]
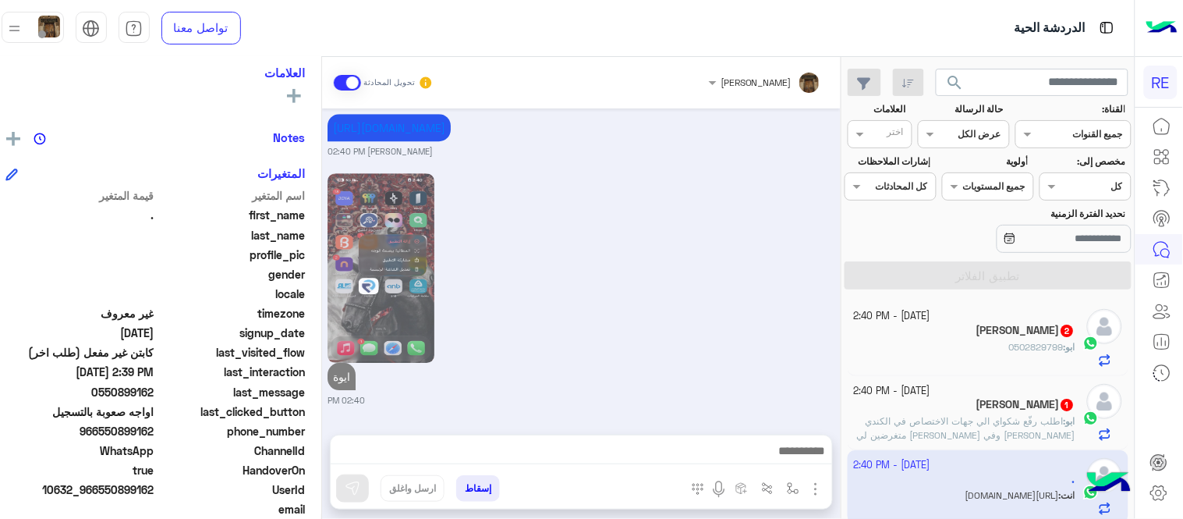
click at [634, 240] on div "ايوة 02:40 PM" at bounding box center [581, 287] width 507 height 237
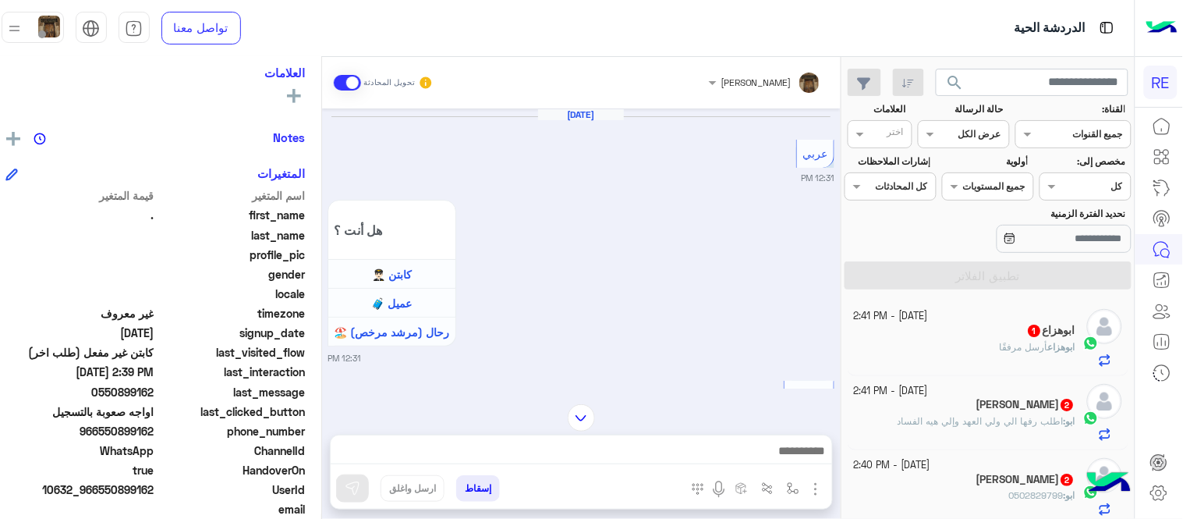
scroll to position [1385, 0]
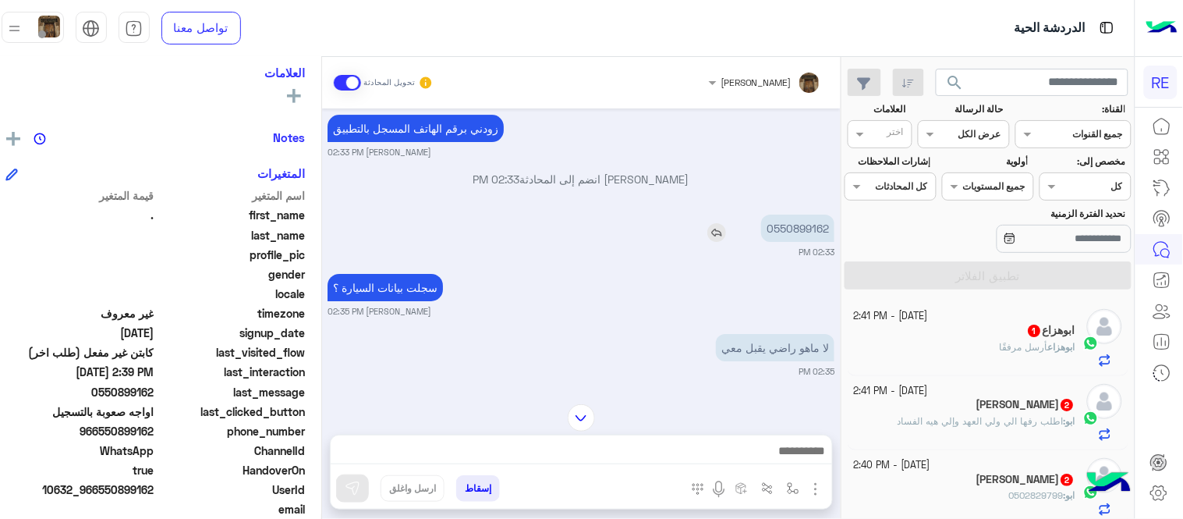
click at [805, 222] on p "0550899162" at bounding box center [797, 228] width 73 height 27
copy p "0550899162"
click at [595, 407] on img at bounding box center [581, 417] width 27 height 27
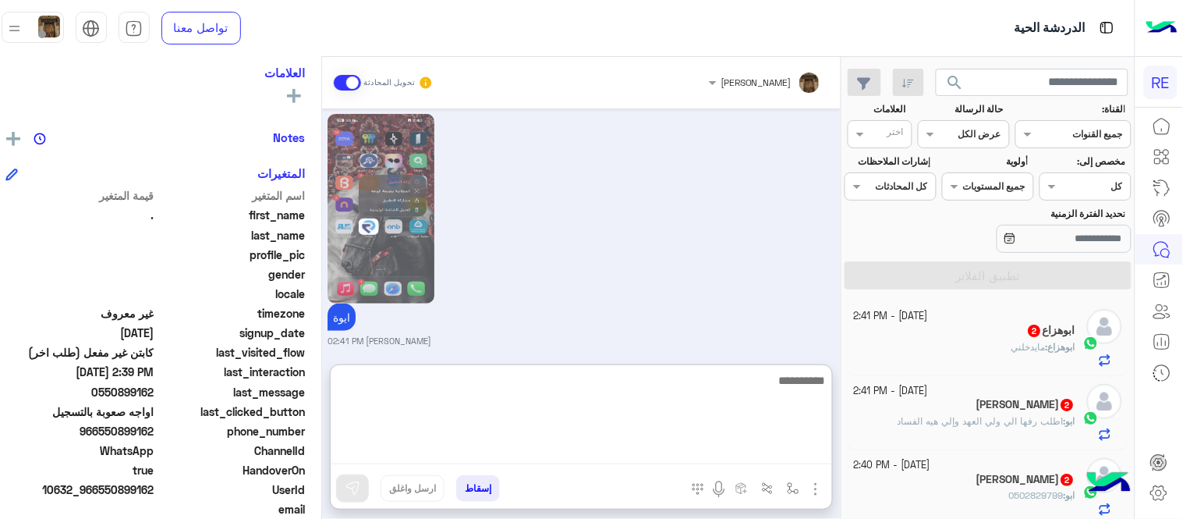
scroll to position [3265, 0]
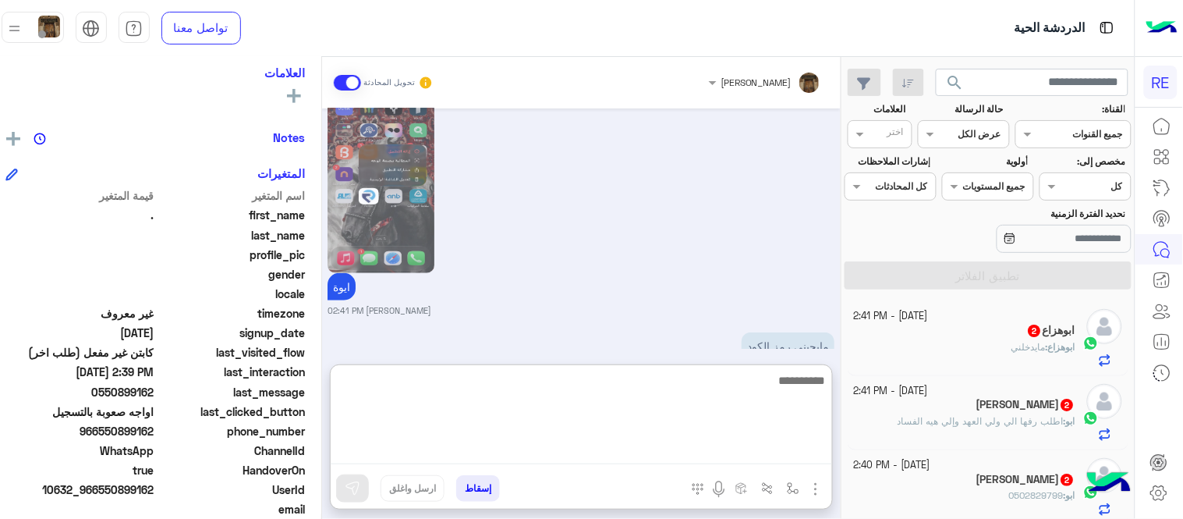
click at [658, 449] on textarea at bounding box center [582, 418] width 502 height 94
type textarea "**********"
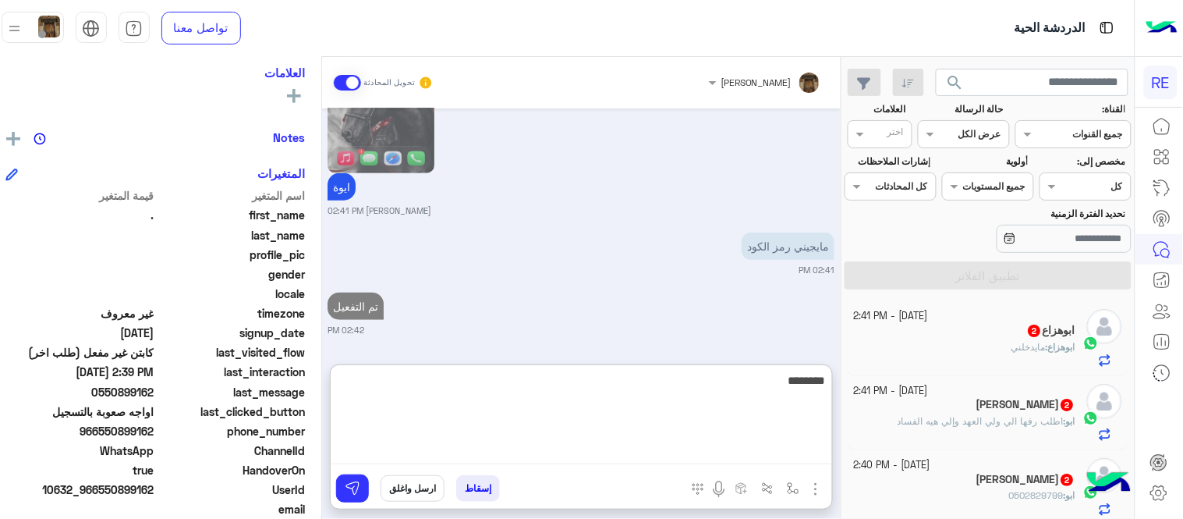
type textarea "********"
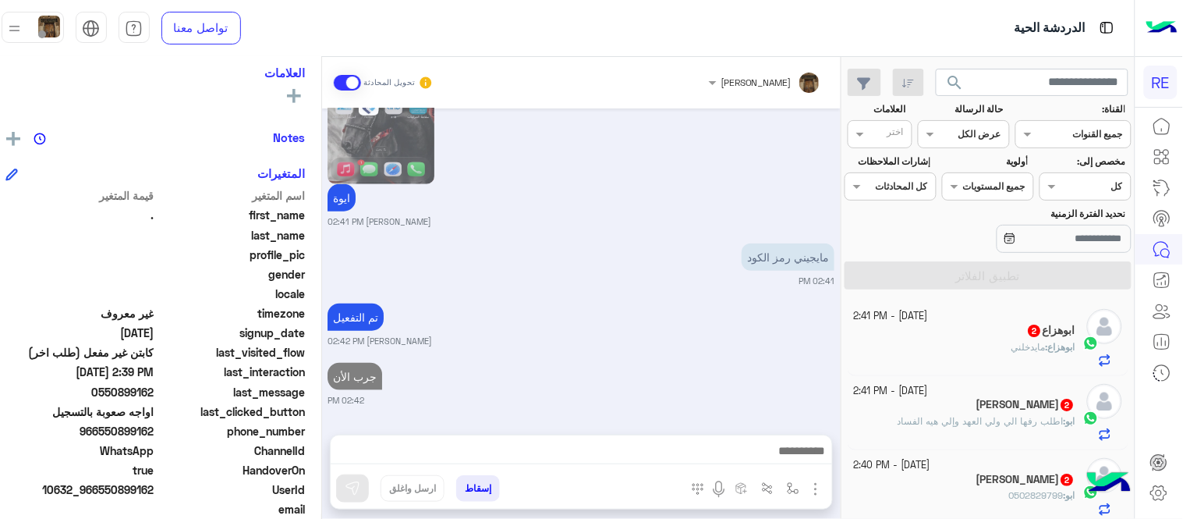
scroll to position [3354, 0]
click at [601, 211] on div "Oct 8, 2025 عربي 12:31 PM هل أنت ؟ كابتن 👨🏻‍✈️ عميل 🧳 رحال (مرشد مرخص) 🏖️ 12:31…" at bounding box center [581, 263] width 519 height 310
click at [665, 296] on div "Oct 8, 2025 عربي 12:31 PM هل أنت ؟ كابتن 👨🏻‍✈️ عميل 🧳 رحال (مرشد مرخص) 🏖️ 12:31…" at bounding box center [581, 263] width 519 height 310
click at [1011, 337] on div "ابوهزاع 2" at bounding box center [965, 332] width 222 height 16
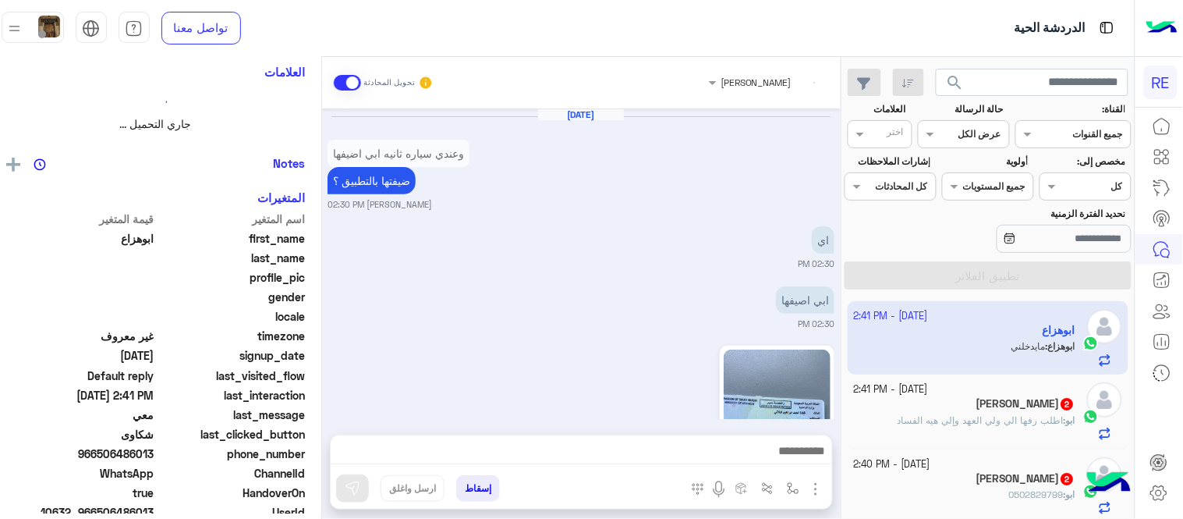
scroll to position [259, 0]
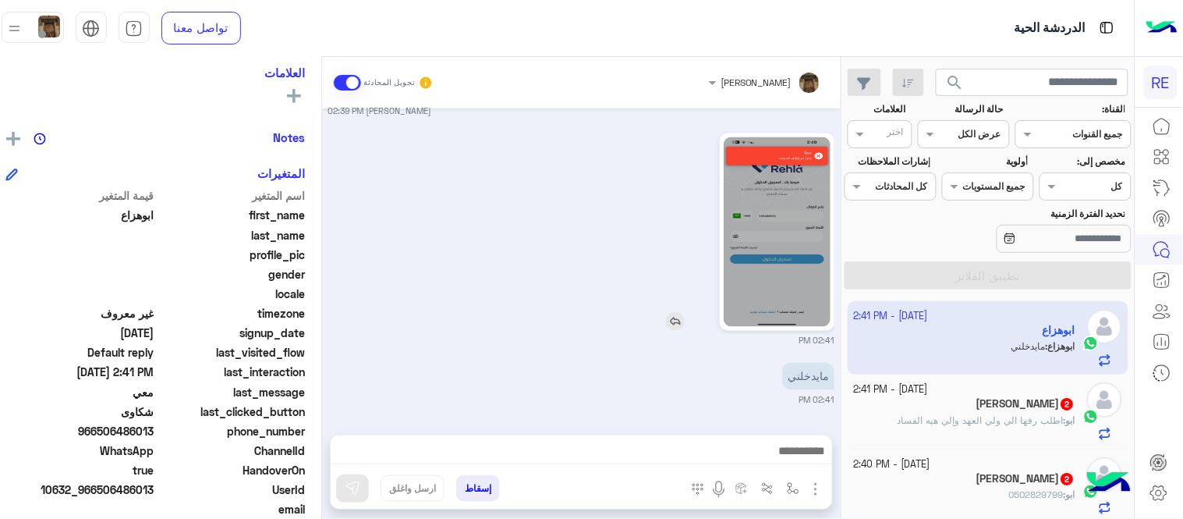
click at [757, 239] on img at bounding box center [777, 232] width 107 height 190
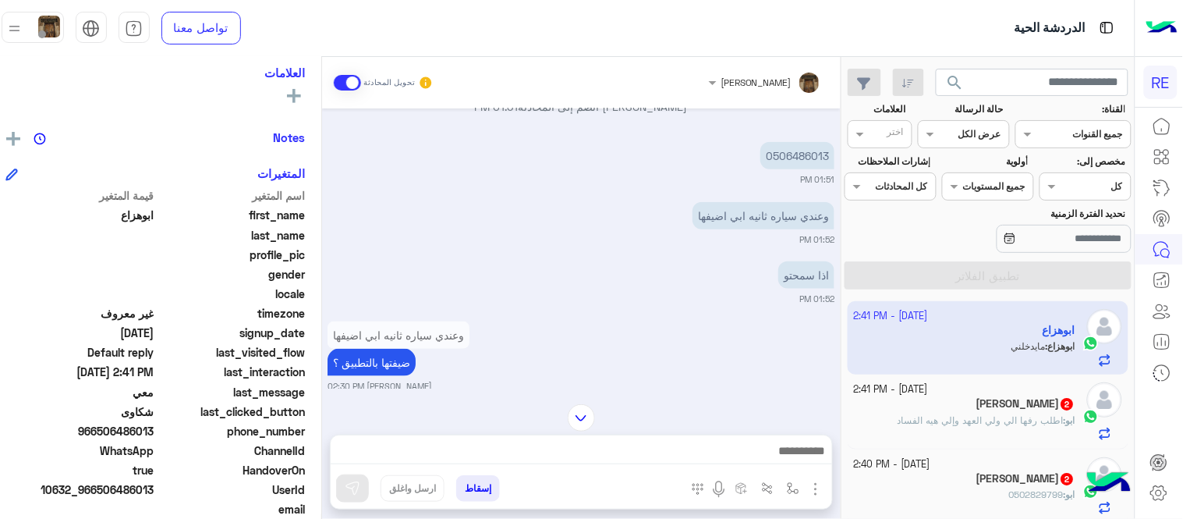
scroll to position [335, 0]
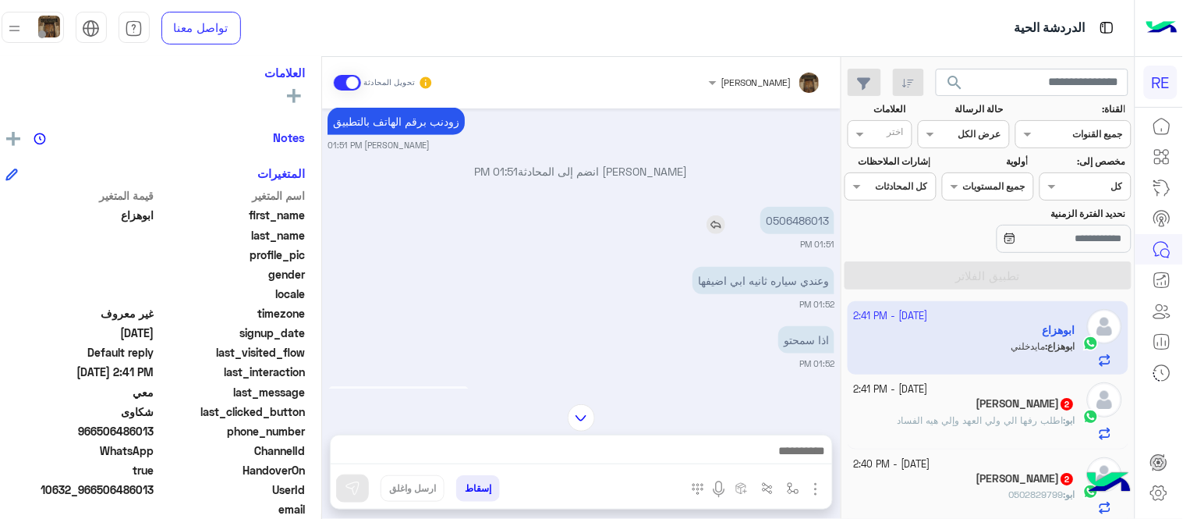
click at [812, 217] on p "0506486013" at bounding box center [798, 220] width 74 height 27
copy p "0506486013"
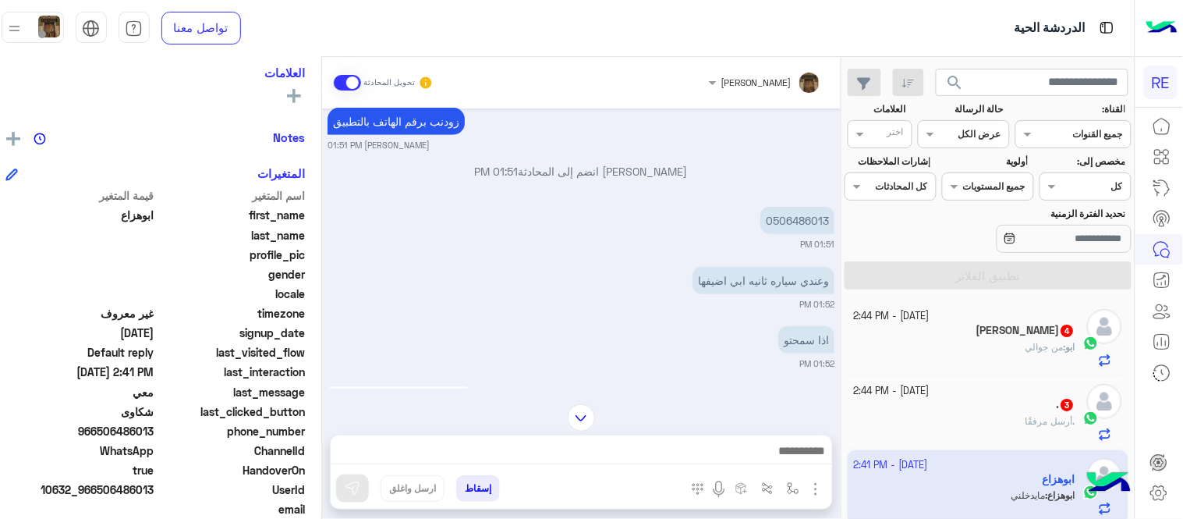
click at [673, 438] on div at bounding box center [582, 454] width 502 height 39
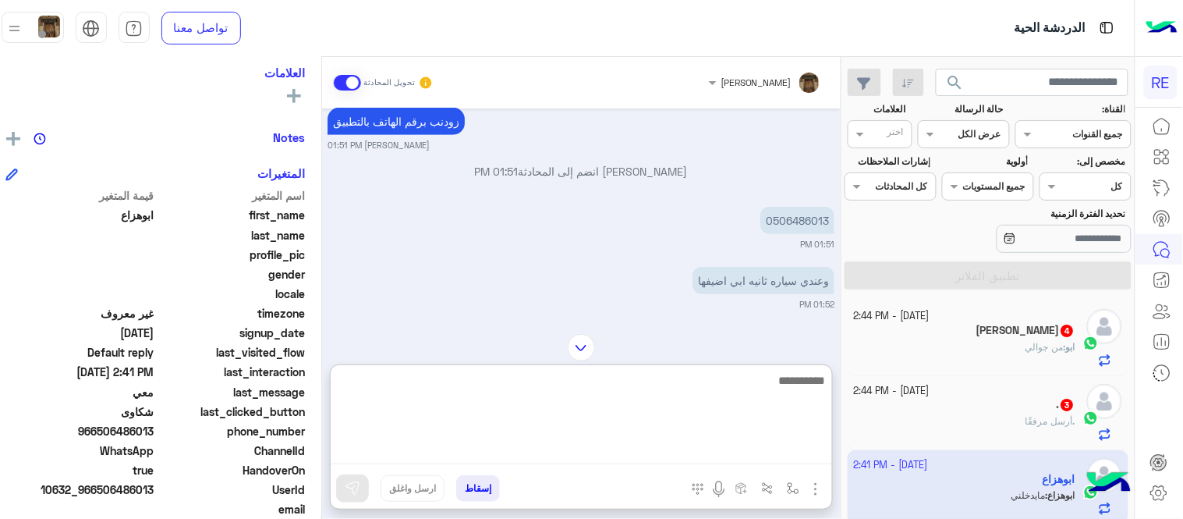
click at [683, 448] on textarea at bounding box center [582, 418] width 502 height 94
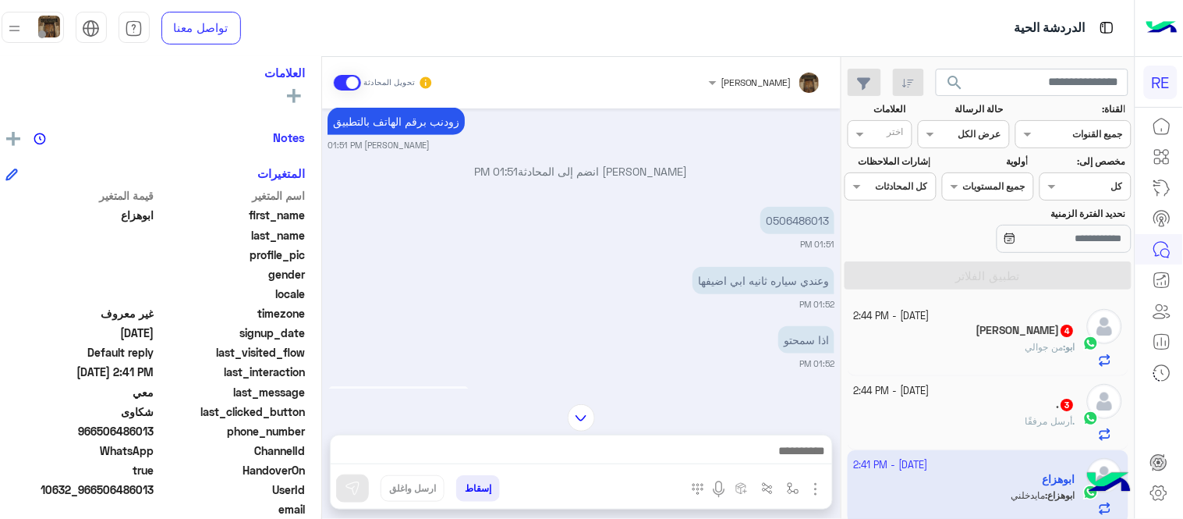
click at [550, 212] on div "0506486013 01:51 PM" at bounding box center [581, 227] width 507 height 48
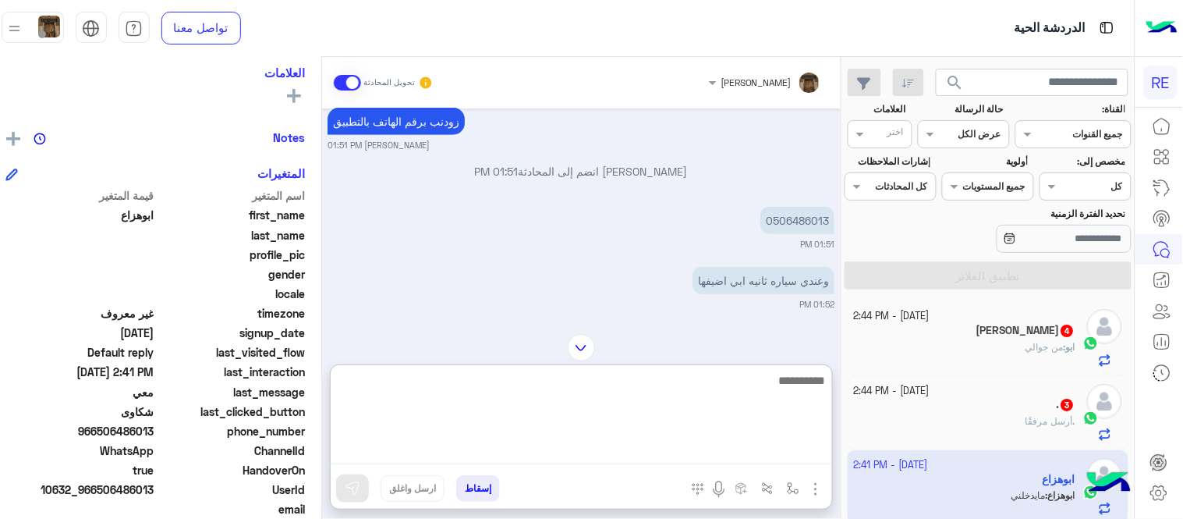
click at [762, 449] on textarea at bounding box center [582, 418] width 502 height 94
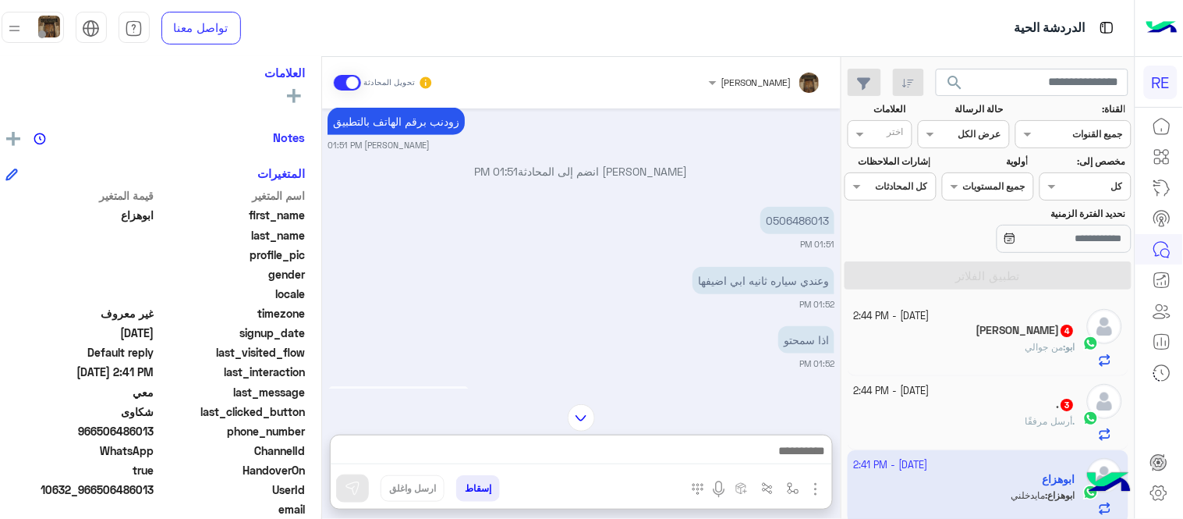
click at [651, 224] on div "0506486013 01:51 PM" at bounding box center [581, 227] width 507 height 48
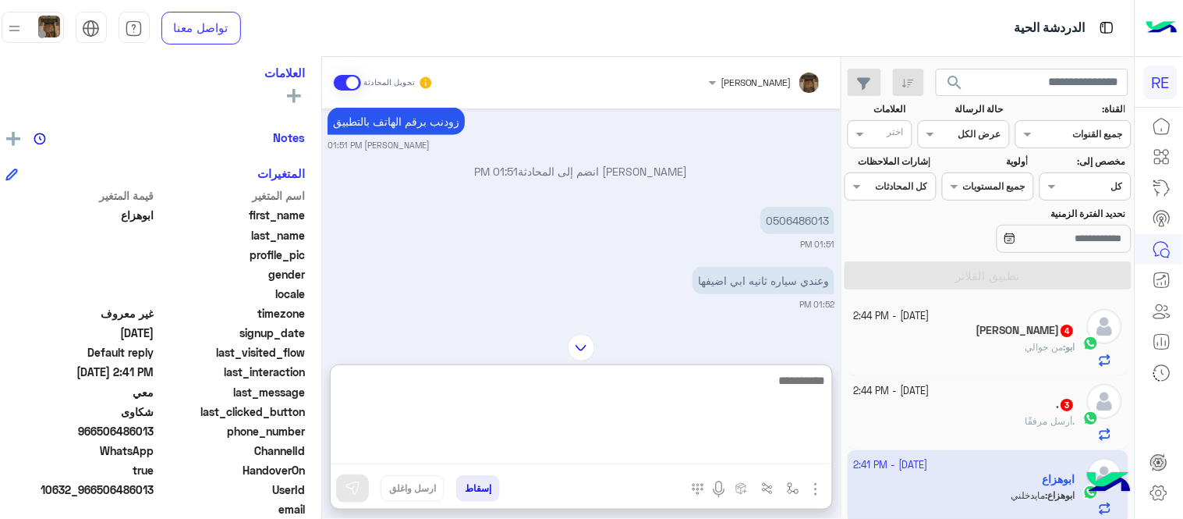
click at [728, 440] on textarea at bounding box center [582, 418] width 502 height 94
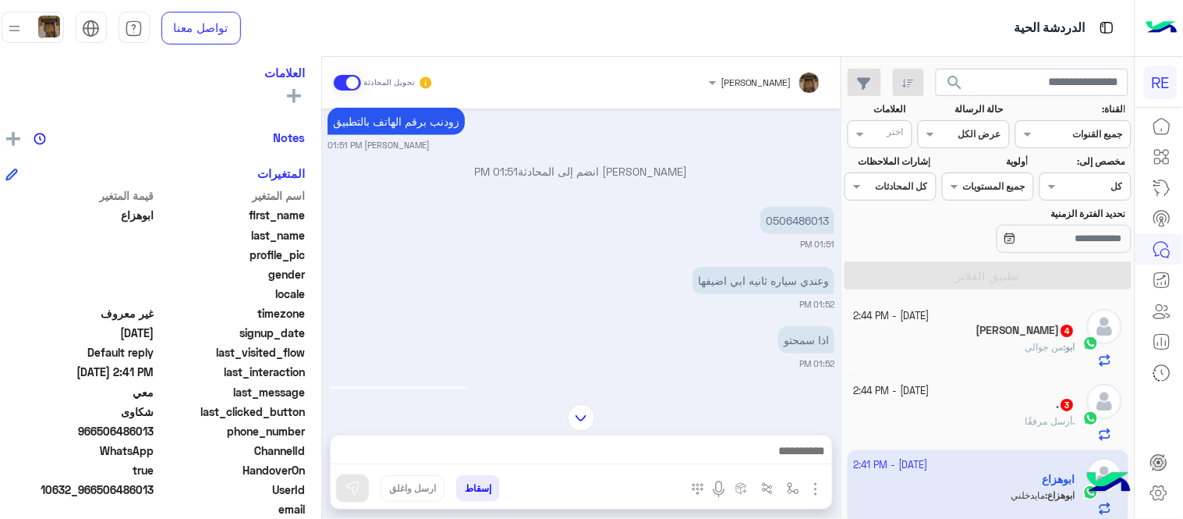
click at [629, 256] on div "Oct 8, 2025 سعدنا بتواصلك، نأمل منك توضيح استفسارك أكثر 01:45 PM حسابي موقفينه …" at bounding box center [581, 248] width 519 height 280
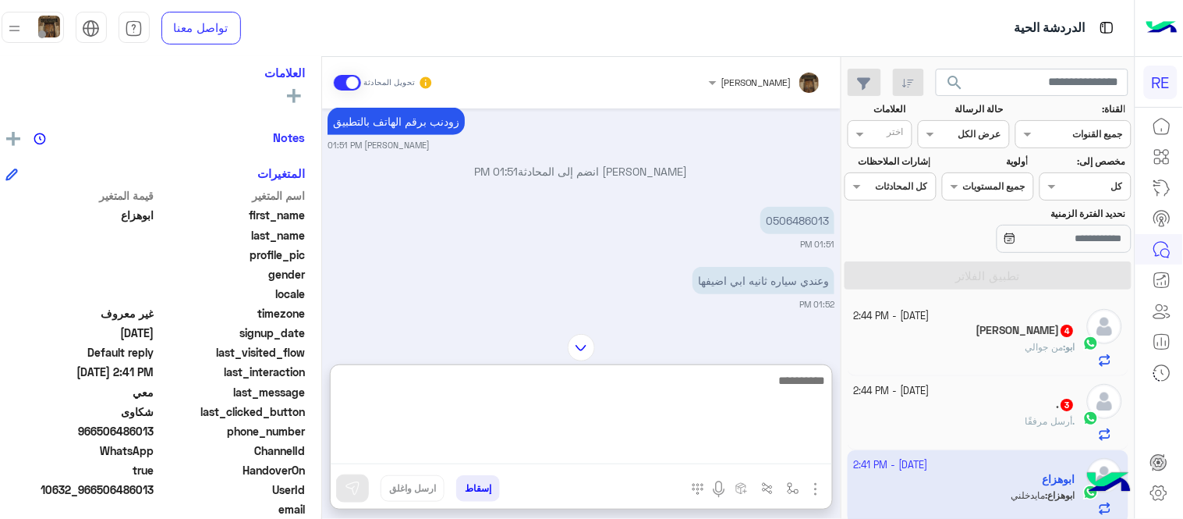
click at [693, 458] on textarea at bounding box center [582, 418] width 502 height 94
type textarea "********"
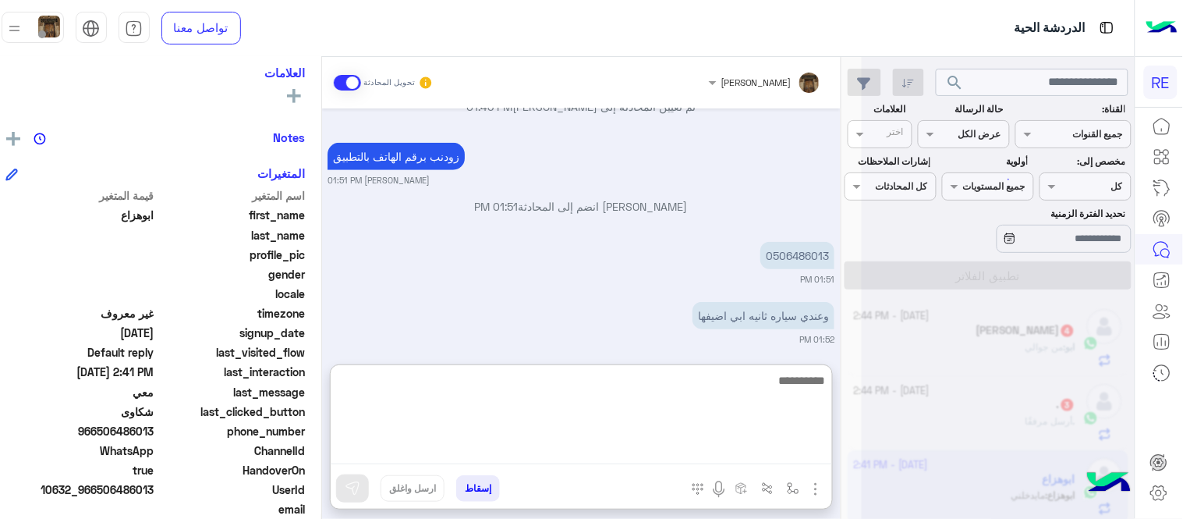
scroll to position [1443, 0]
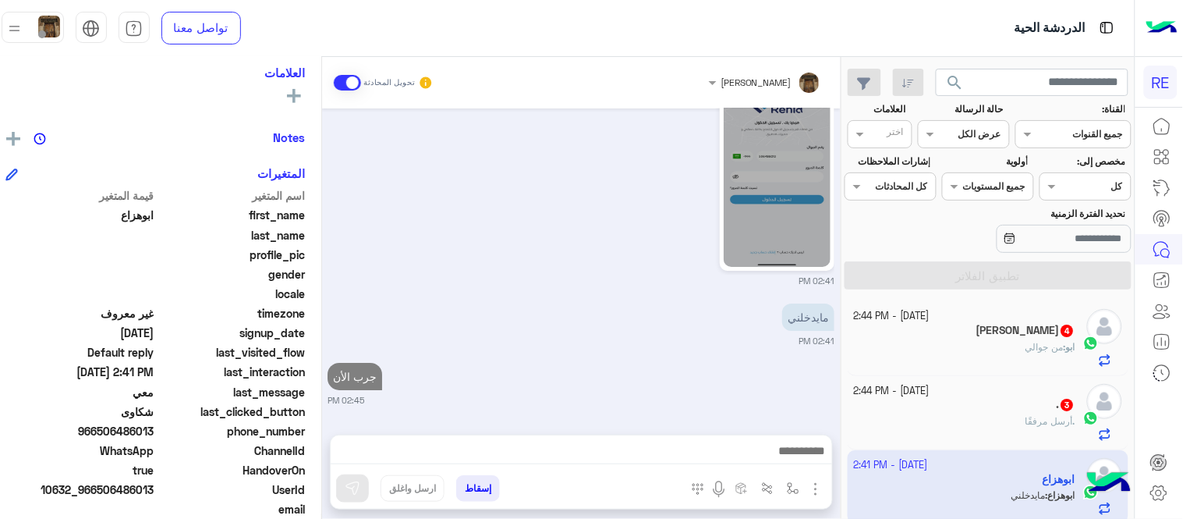
click at [682, 318] on div "Oct 8, 2025 سعدنا بتواصلك، نأمل منك توضيح استفسارك أكثر 01:45 PM حسابي موقفينه …" at bounding box center [581, 263] width 519 height 310
click at [972, 332] on div "ابو عمر 4" at bounding box center [965, 332] width 222 height 16
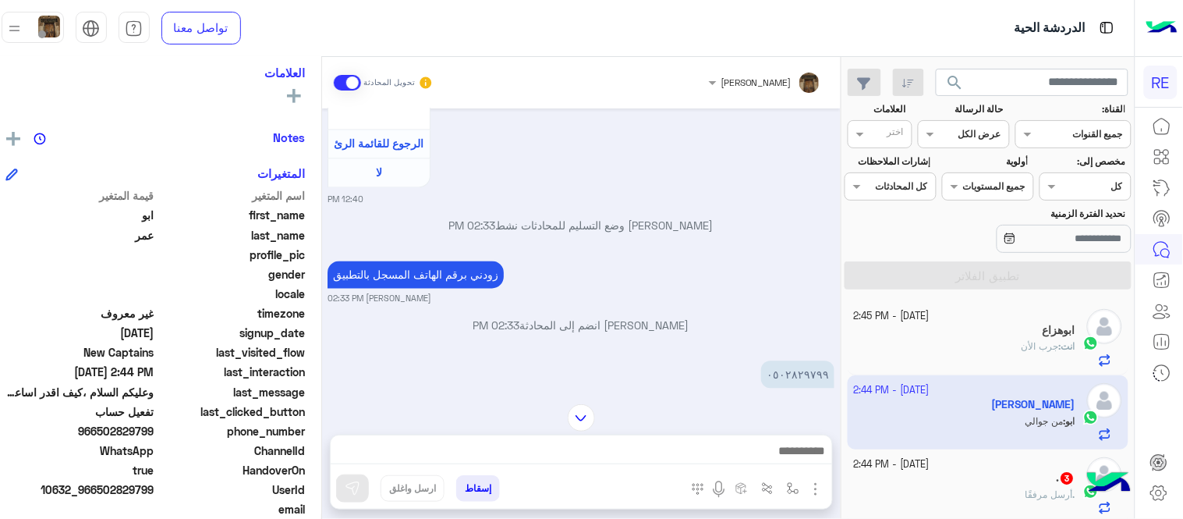
scroll to position [947, 0]
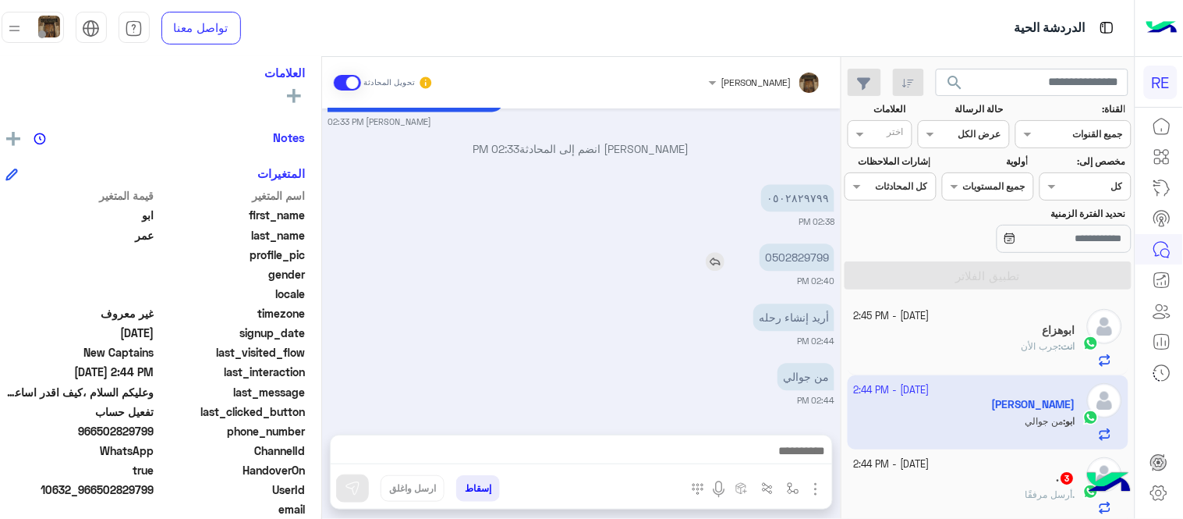
click at [817, 256] on p "0502829799" at bounding box center [797, 256] width 75 height 27
copy p "0502829799"
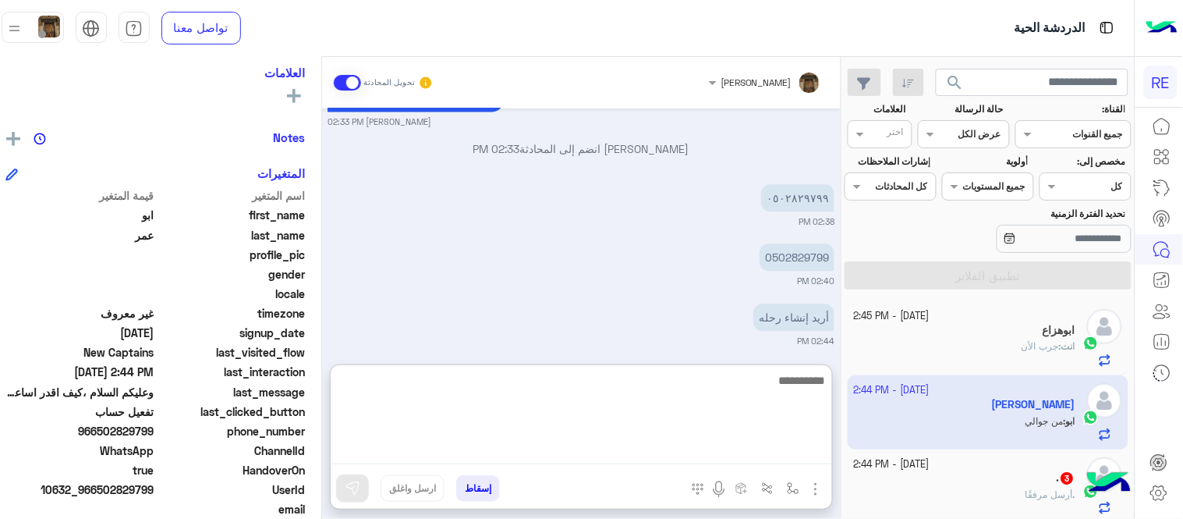
click at [651, 445] on textarea at bounding box center [582, 418] width 502 height 94
type textarea "*****"
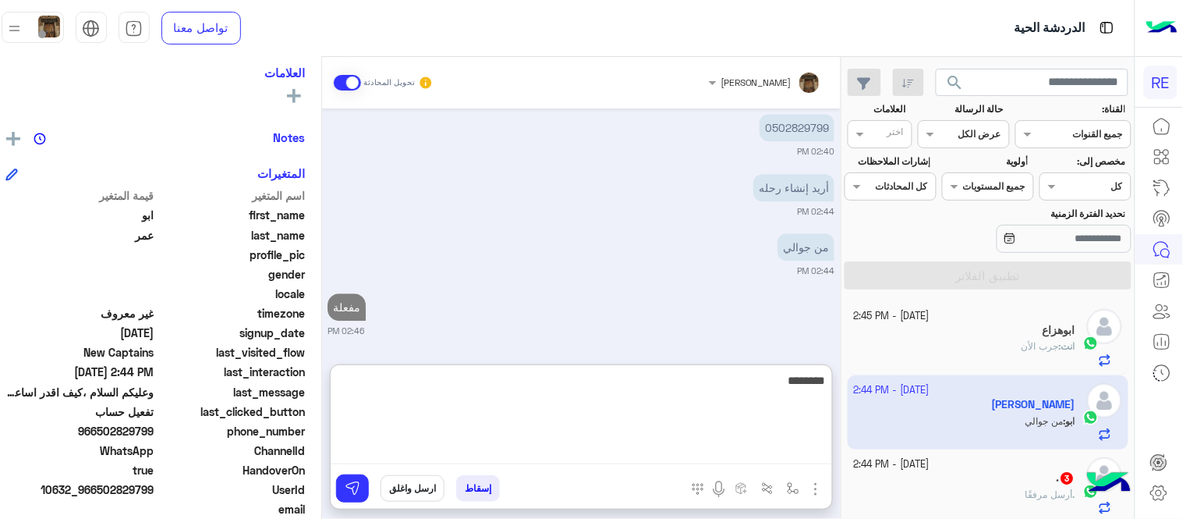
type textarea "********"
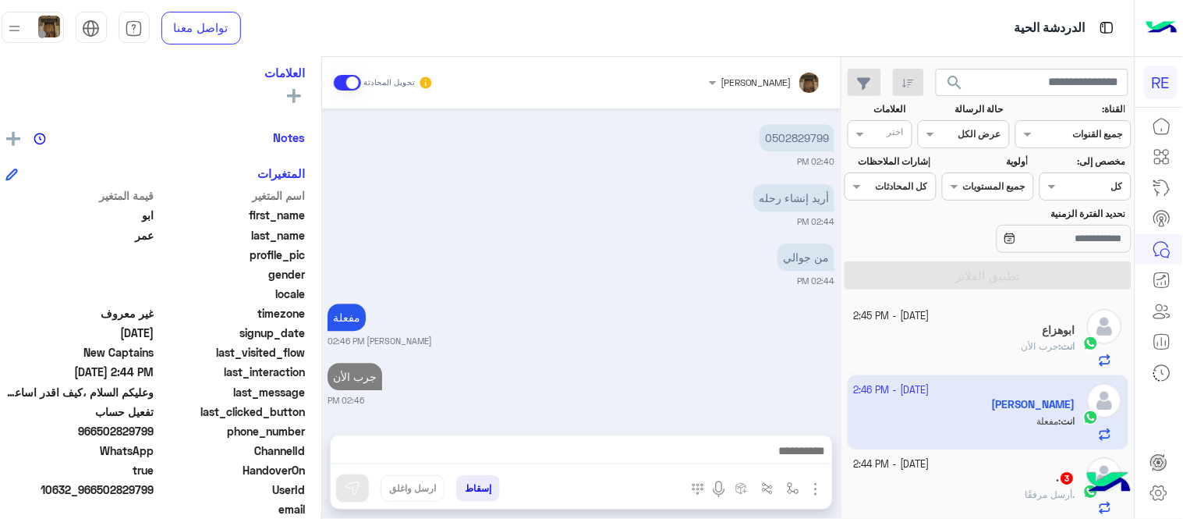
scroll to position [1066, 0]
click at [605, 328] on div "Oct 8, 2025 اختر احد الخدمات التالية: 12:38 PM تفعيل حساب 12:40 PM يمكنك الاطلا…" at bounding box center [581, 263] width 519 height 310
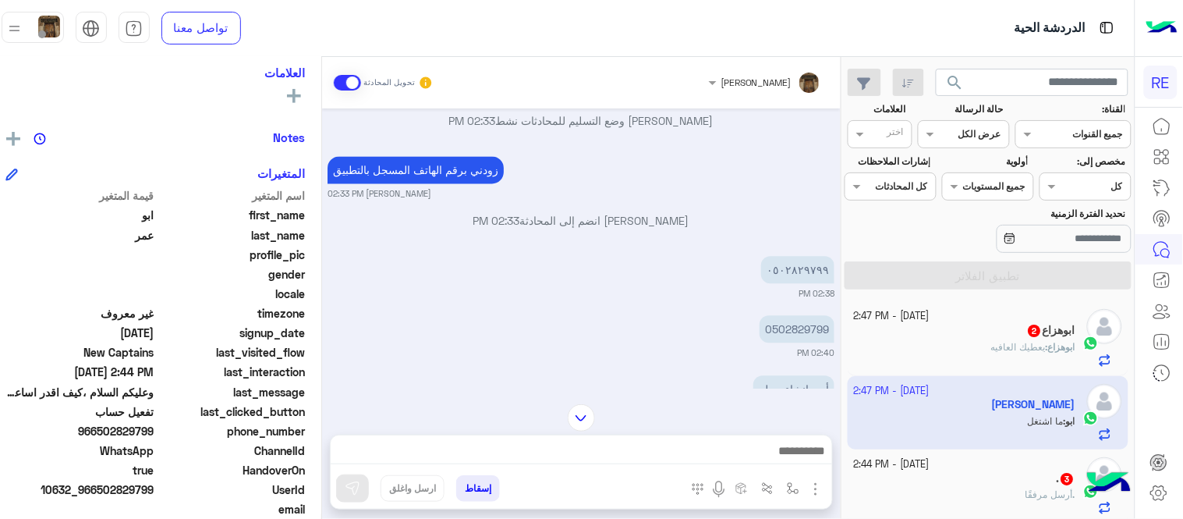
scroll to position [852, 0]
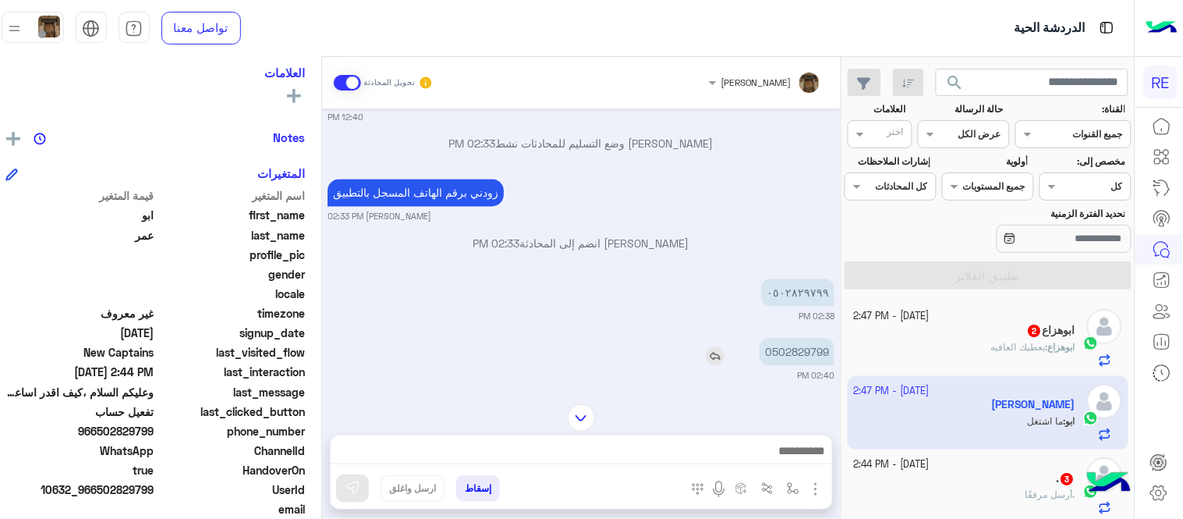
click at [822, 352] on p "0502829799" at bounding box center [797, 352] width 75 height 27
copy p "0502829799"
